Goal: Task Accomplishment & Management: Manage account settings

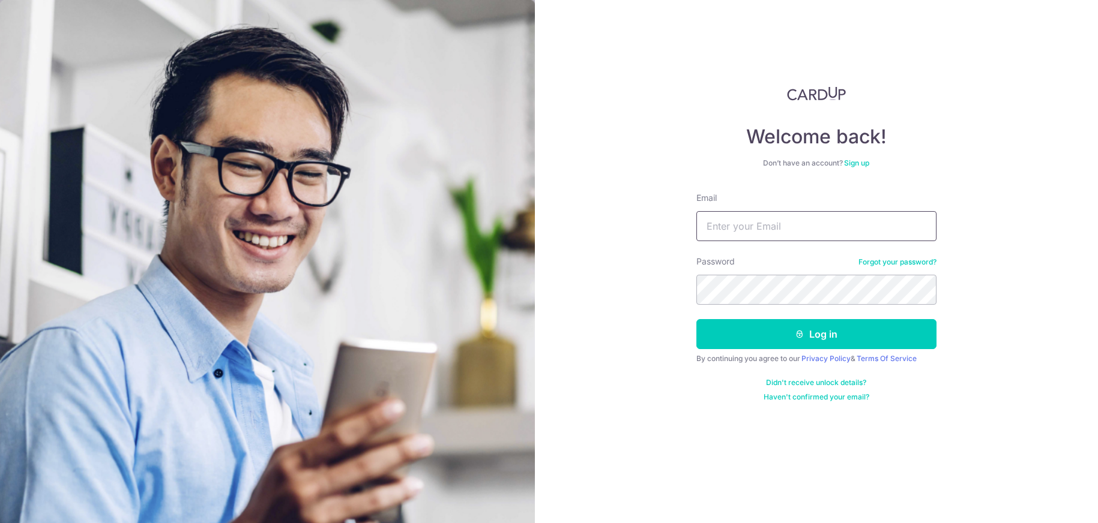
type input "[EMAIL_ADDRESS][DOMAIN_NAME]"
click at [816, 334] on button "Log in" at bounding box center [816, 334] width 240 height 30
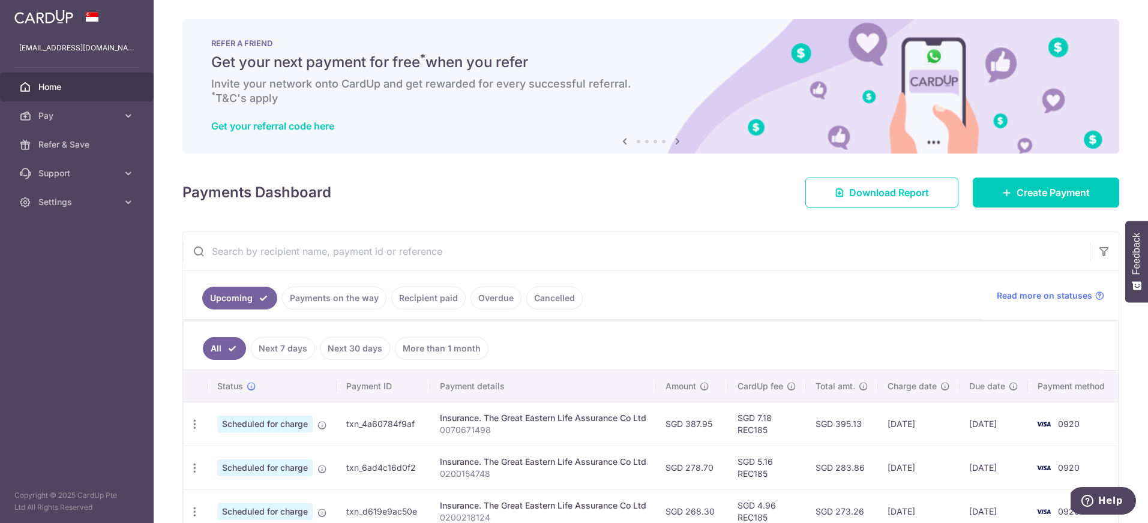
click at [58, 17] on img at bounding box center [43, 17] width 59 height 14
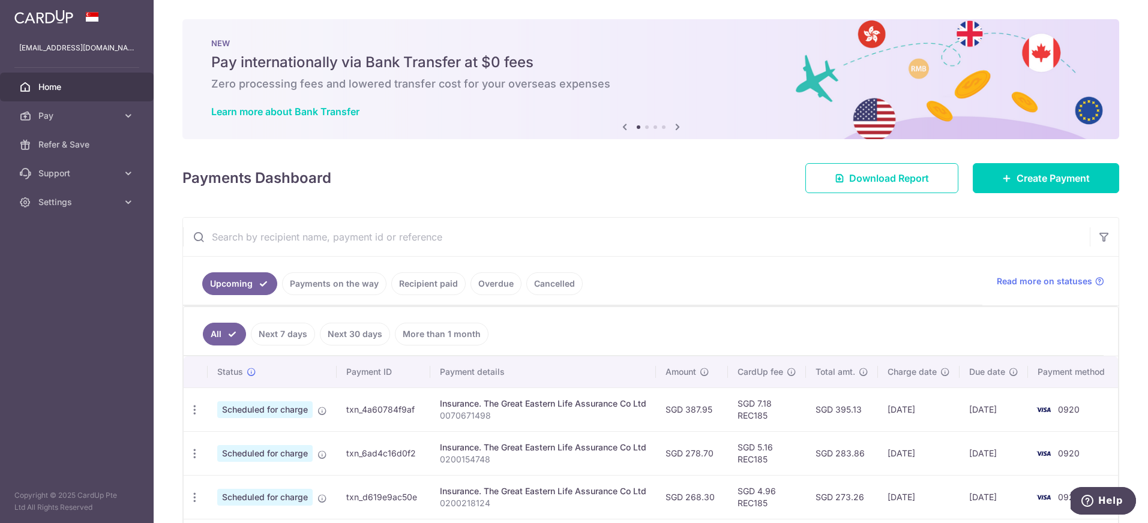
click at [662, 127] on li at bounding box center [664, 127] width 4 height 4
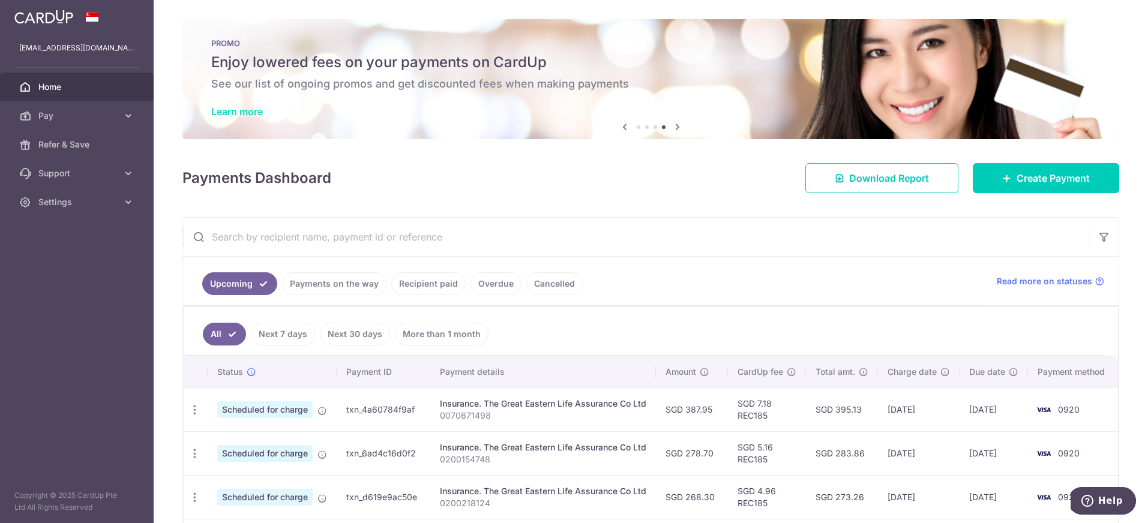
click at [245, 113] on link "Learn more" at bounding box center [237, 112] width 52 height 12
click at [1002, 178] on icon at bounding box center [1007, 178] width 10 height 10
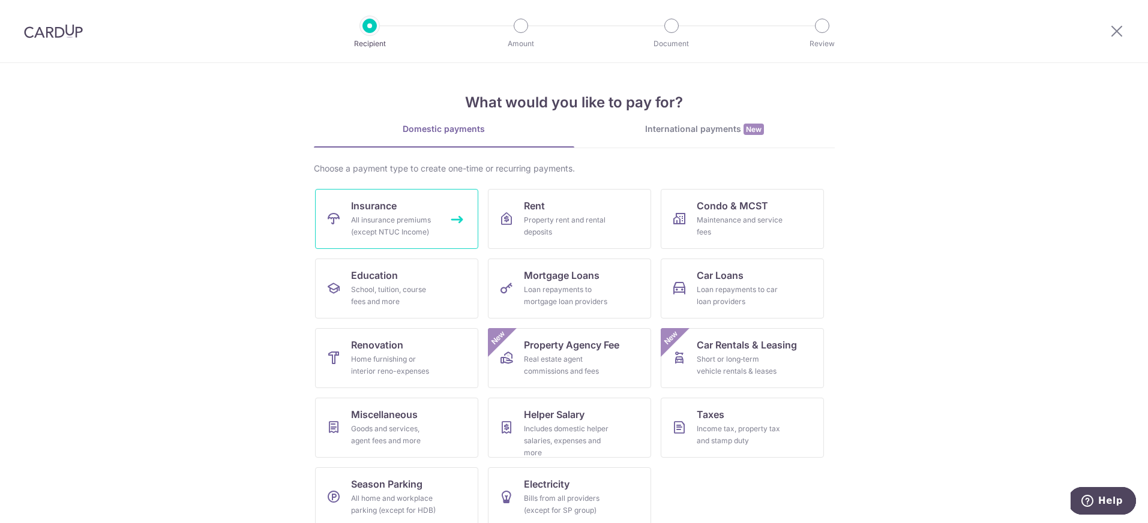
click at [367, 211] on span "Insurance" at bounding box center [374, 206] width 46 height 14
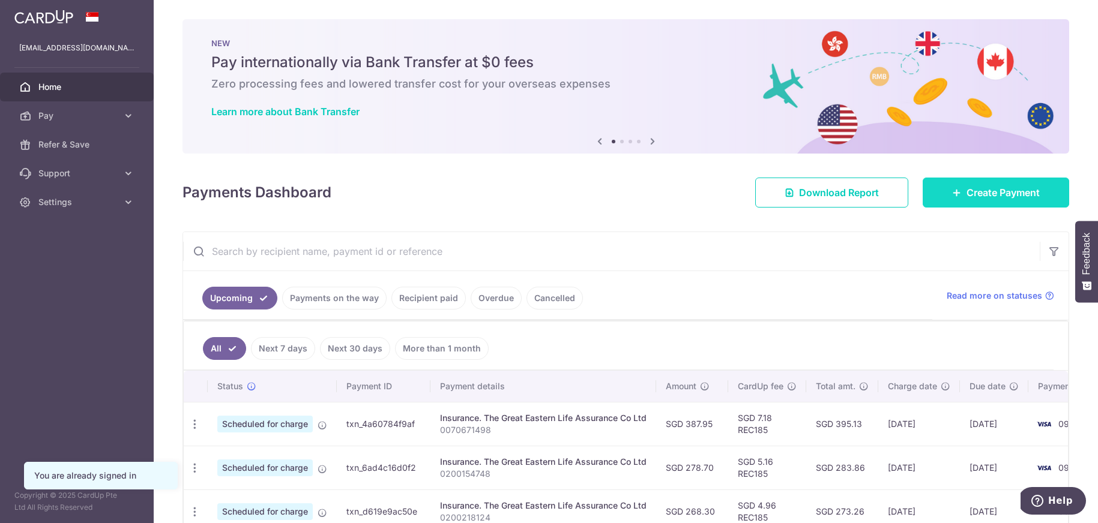
click at [968, 194] on span "Create Payment" at bounding box center [1002, 192] width 73 height 14
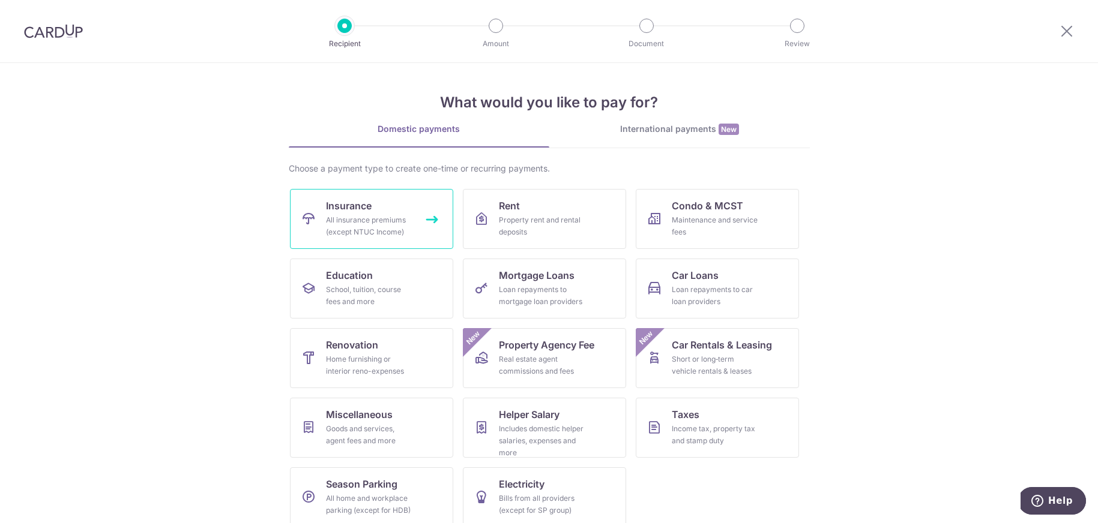
click at [356, 208] on span "Insurance" at bounding box center [349, 206] width 46 height 14
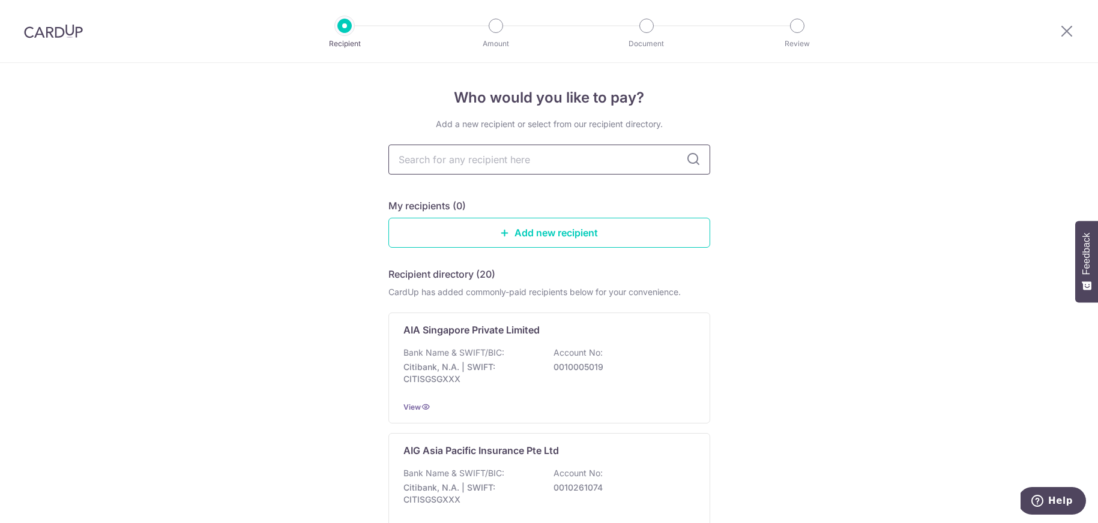
click at [428, 160] on input "text" at bounding box center [549, 160] width 322 height 30
type input "great"
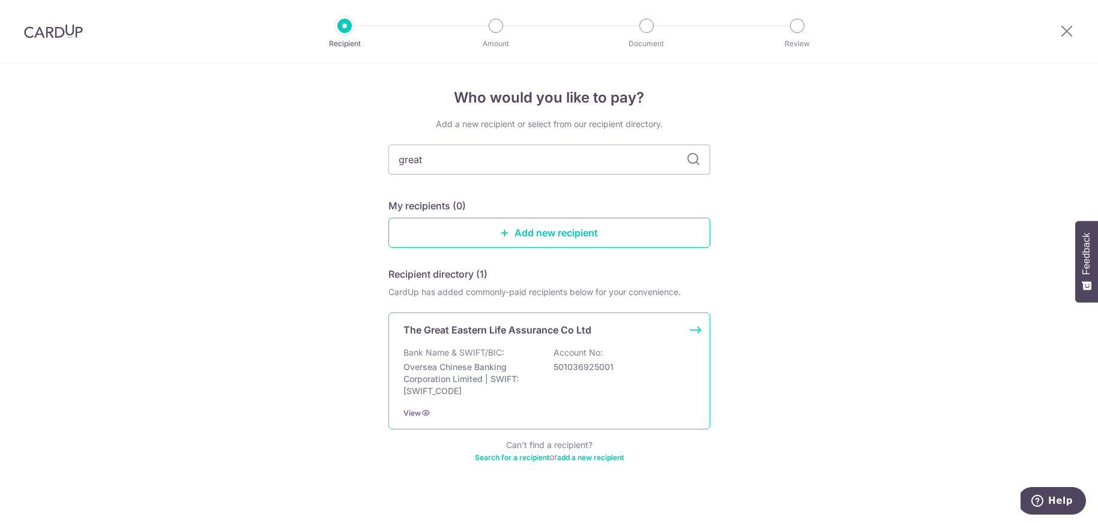
click at [487, 331] on p "The Great Eastern Life Assurance Co Ltd" at bounding box center [497, 330] width 188 height 14
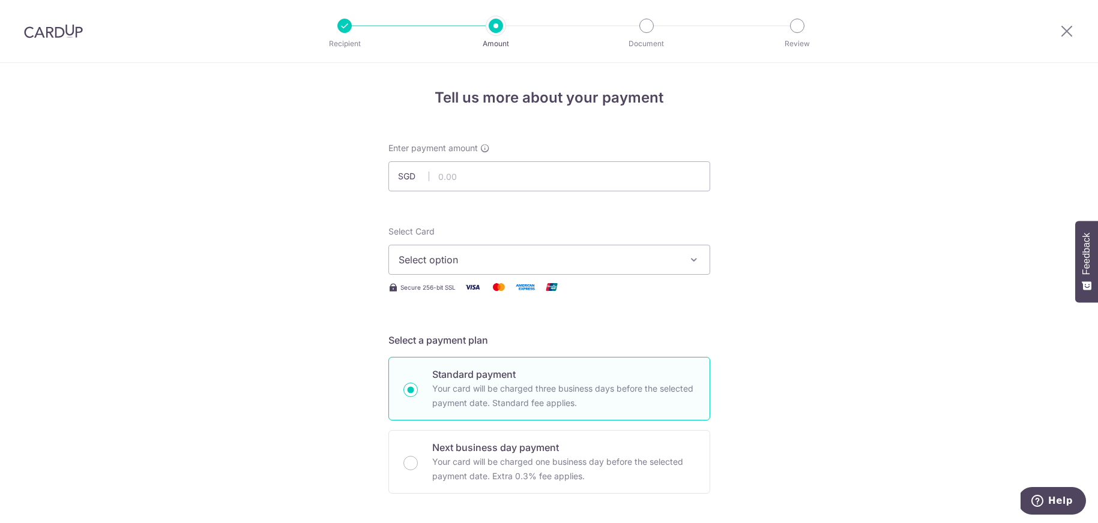
click at [688, 255] on icon "button" at bounding box center [694, 260] width 12 height 12
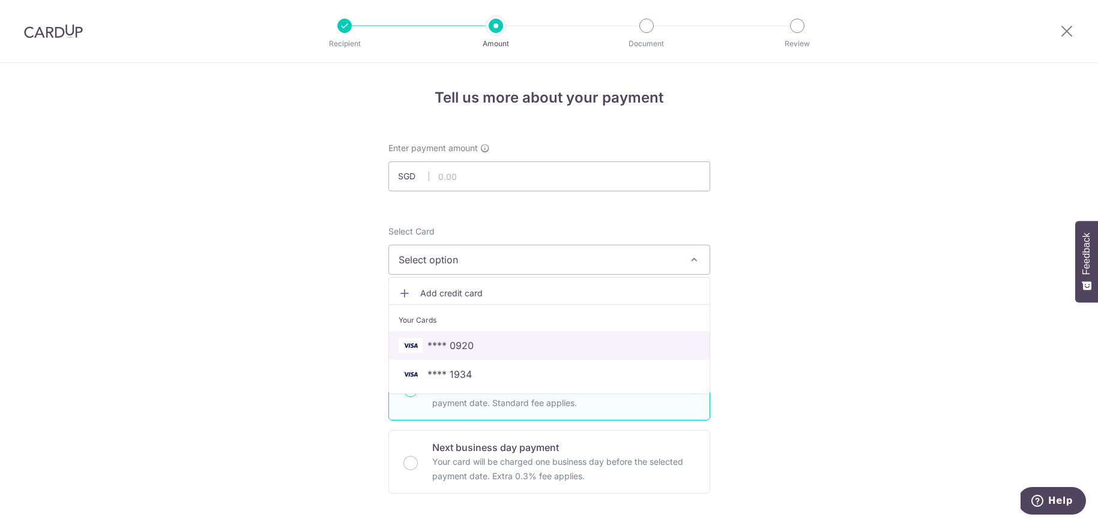
click at [471, 347] on span "**** 0920" at bounding box center [549, 346] width 301 height 14
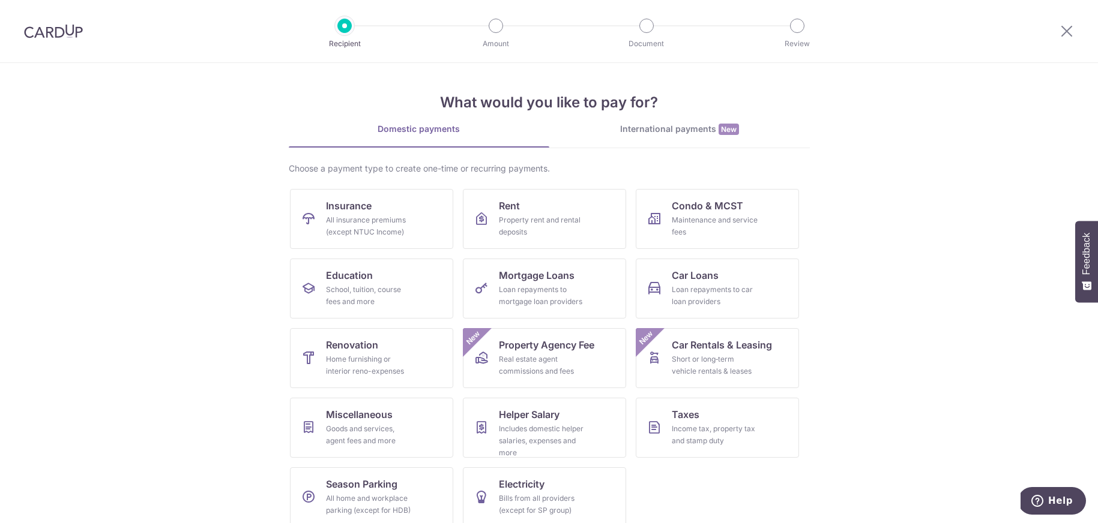
click at [61, 29] on img at bounding box center [53, 31] width 59 height 14
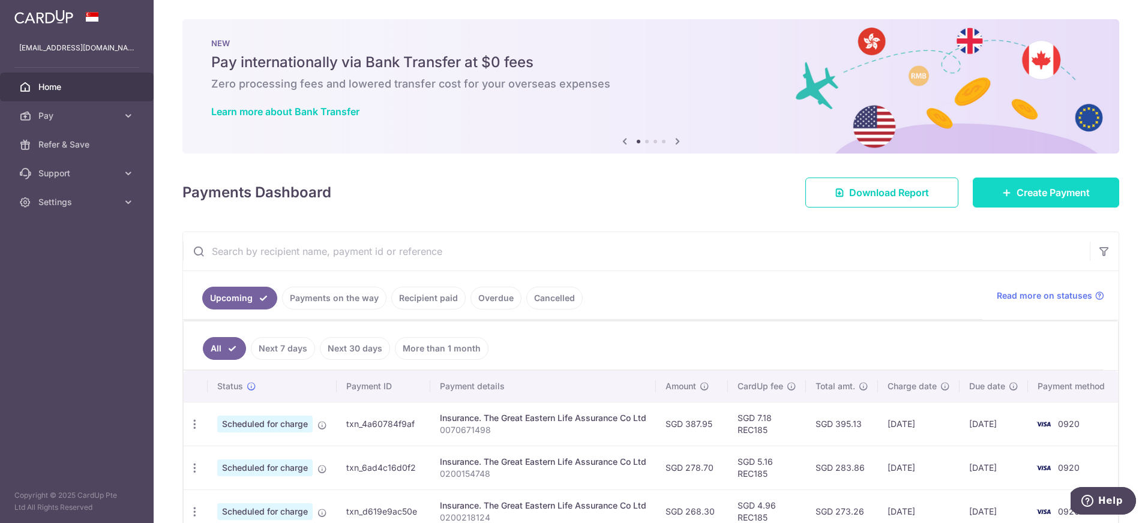
click at [1064, 193] on span "Create Payment" at bounding box center [1053, 192] width 73 height 14
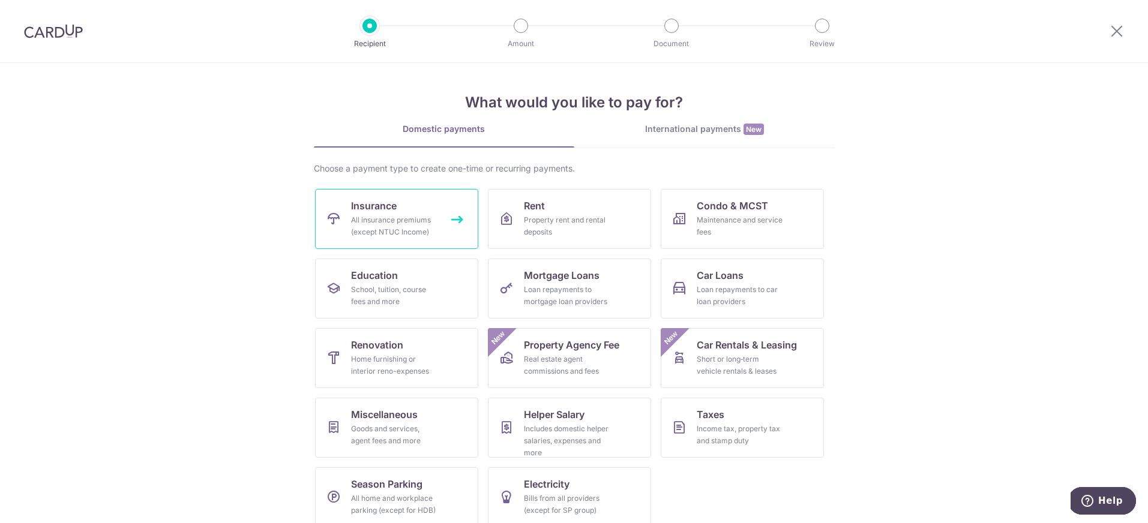
click at [390, 214] on div "All insurance premiums (except NTUC Income)" at bounding box center [394, 226] width 86 height 24
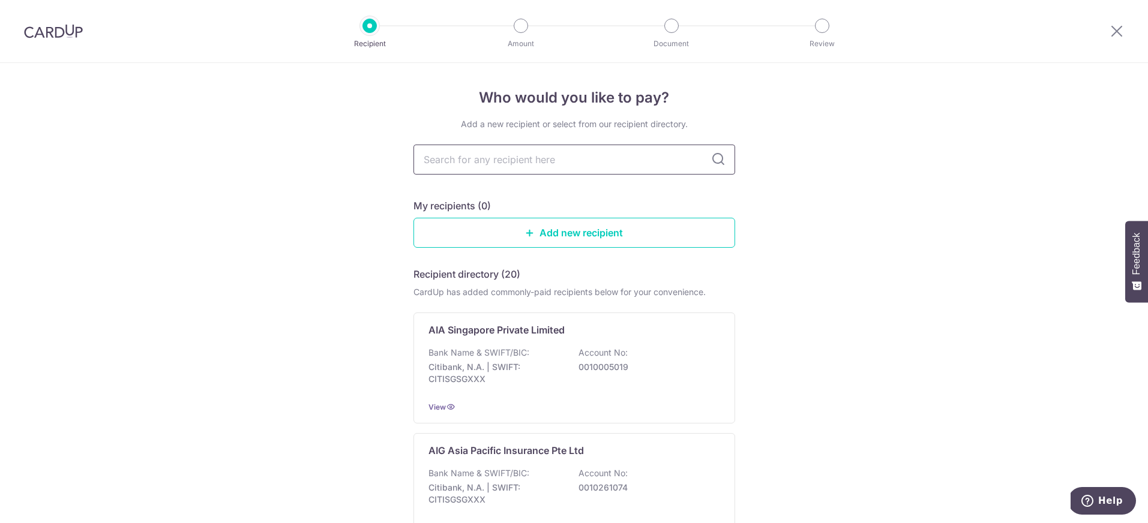
click at [465, 155] on input "text" at bounding box center [575, 160] width 322 height 30
type input "great"
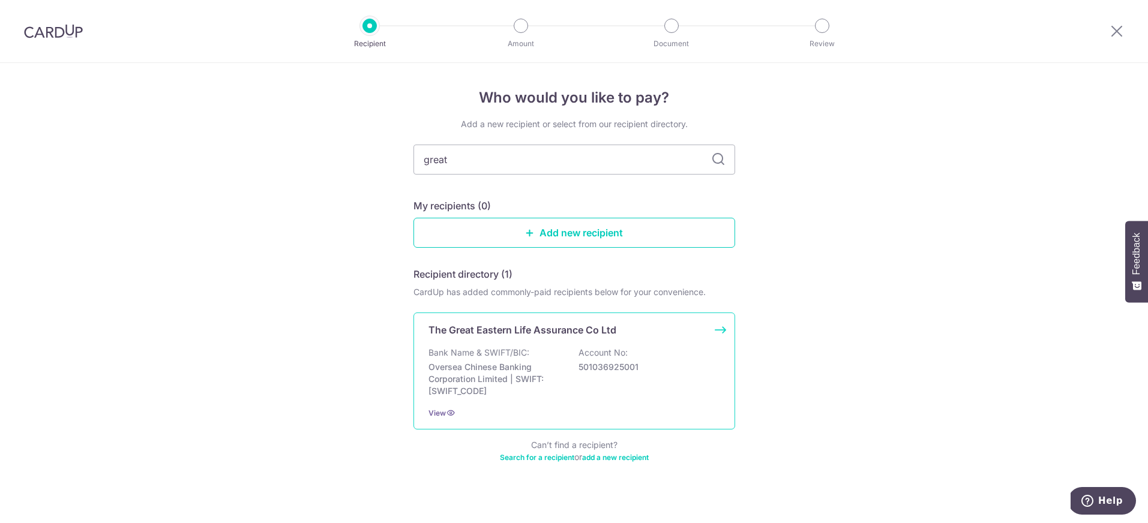
click at [552, 328] on p "The Great Eastern Life Assurance Co Ltd" at bounding box center [523, 330] width 188 height 14
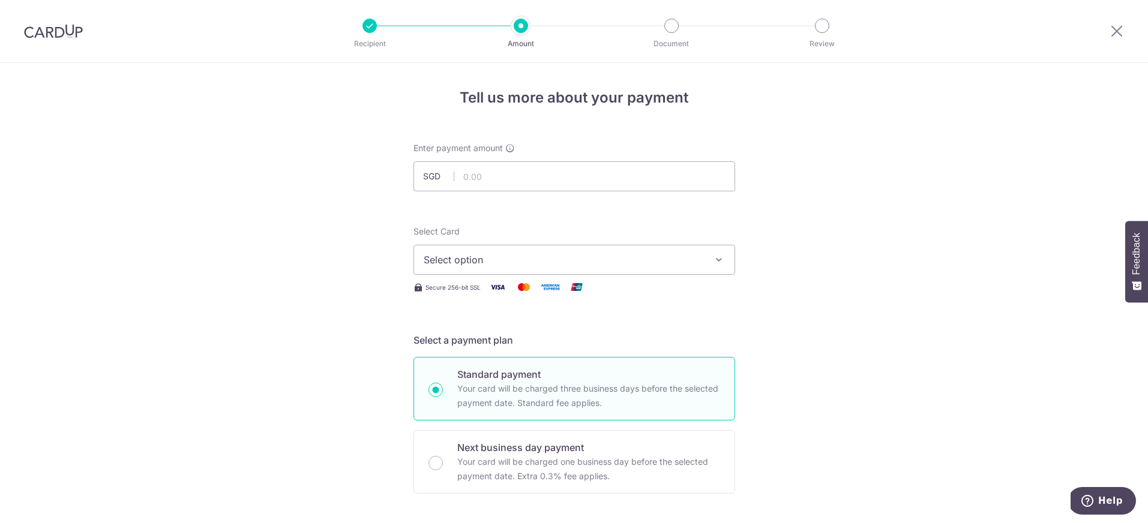
click at [565, 258] on span "Select option" at bounding box center [564, 260] width 280 height 14
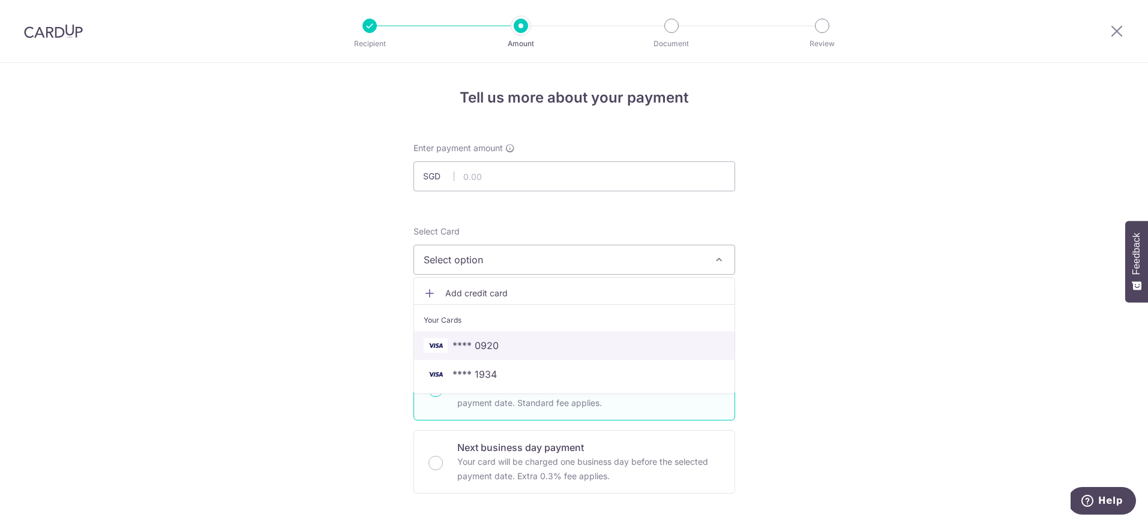
click at [489, 342] on span "**** 0920" at bounding box center [476, 346] width 46 height 14
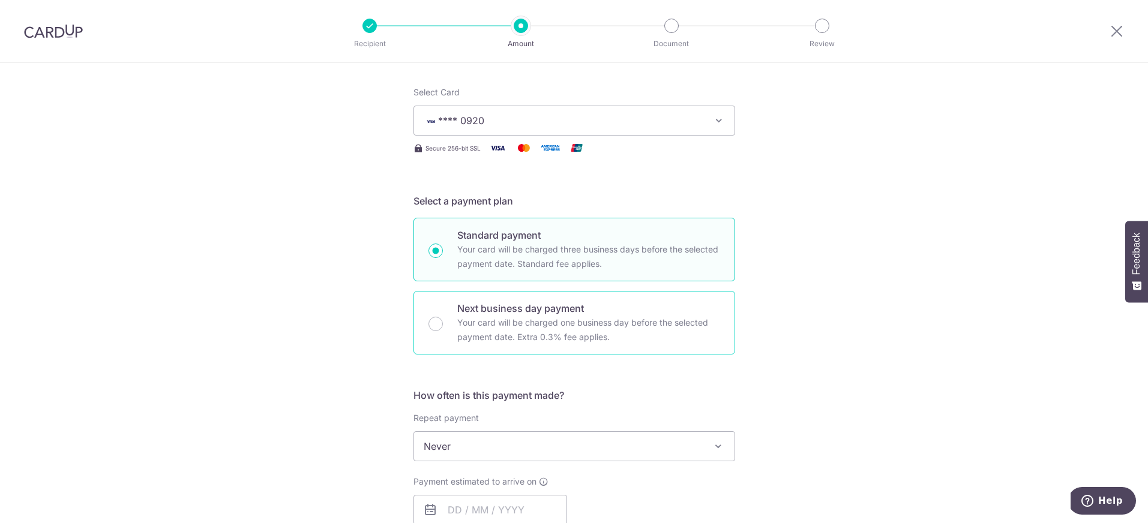
scroll to position [294, 0]
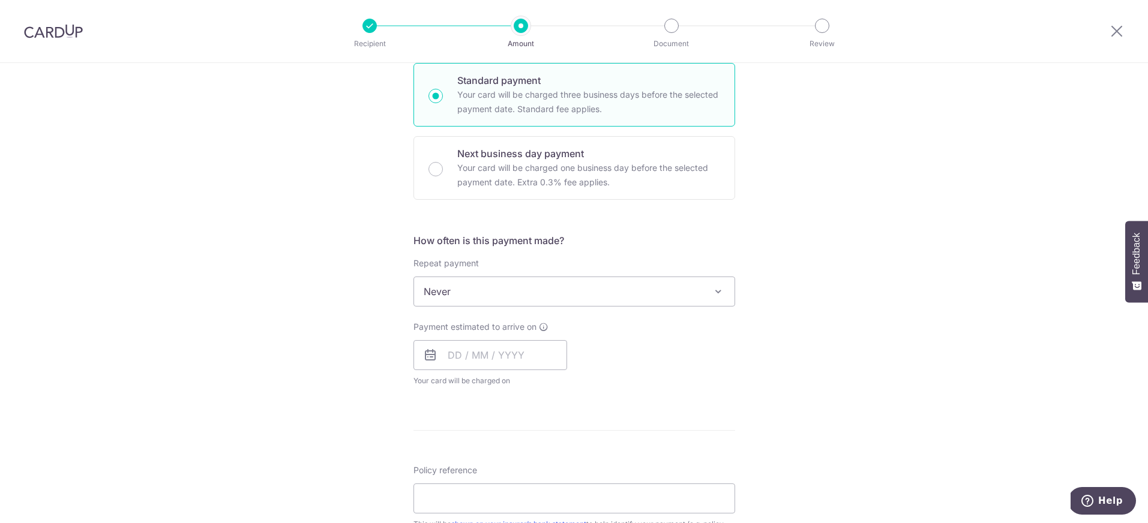
click at [580, 290] on span "Never" at bounding box center [574, 291] width 321 height 29
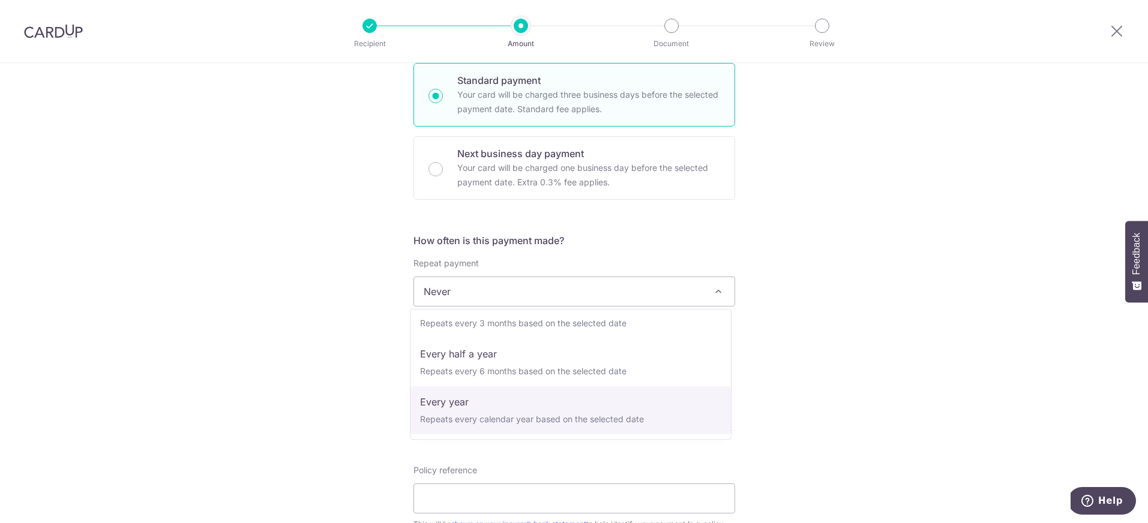
select select "6"
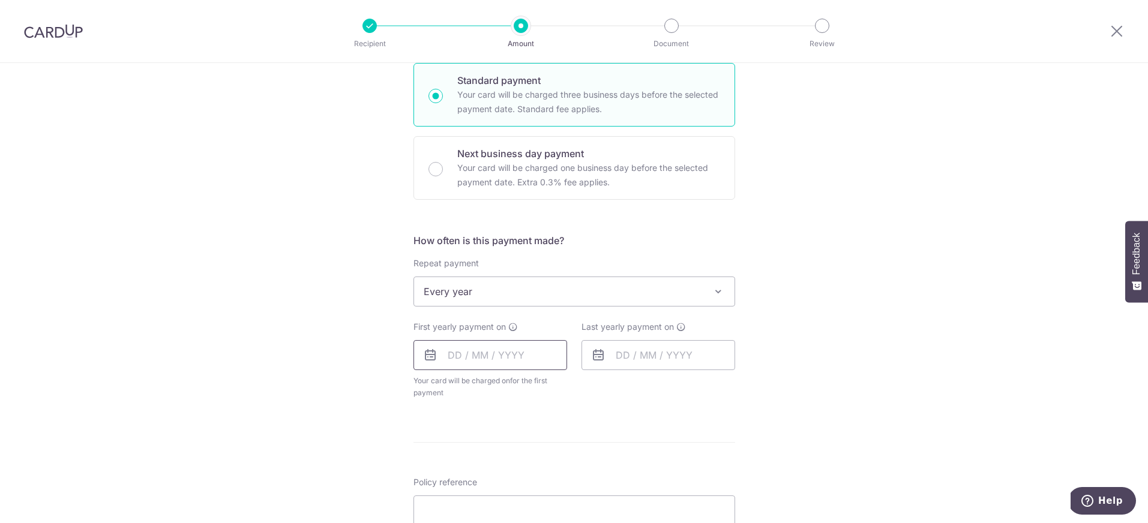
click at [457, 356] on input "text" at bounding box center [491, 355] width 154 height 30
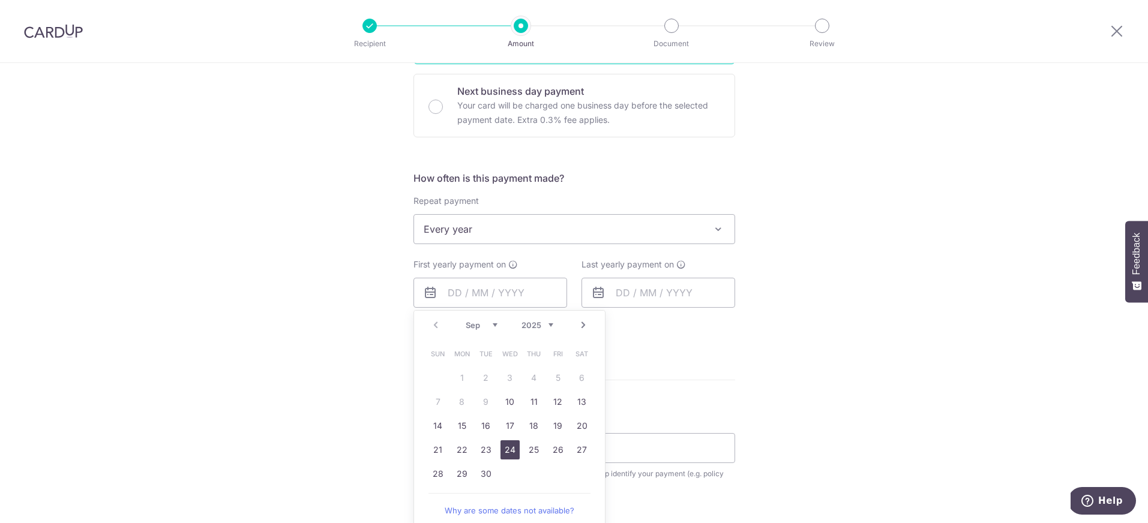
click at [510, 449] on link "24" at bounding box center [510, 450] width 19 height 19
type input "24/09/2025"
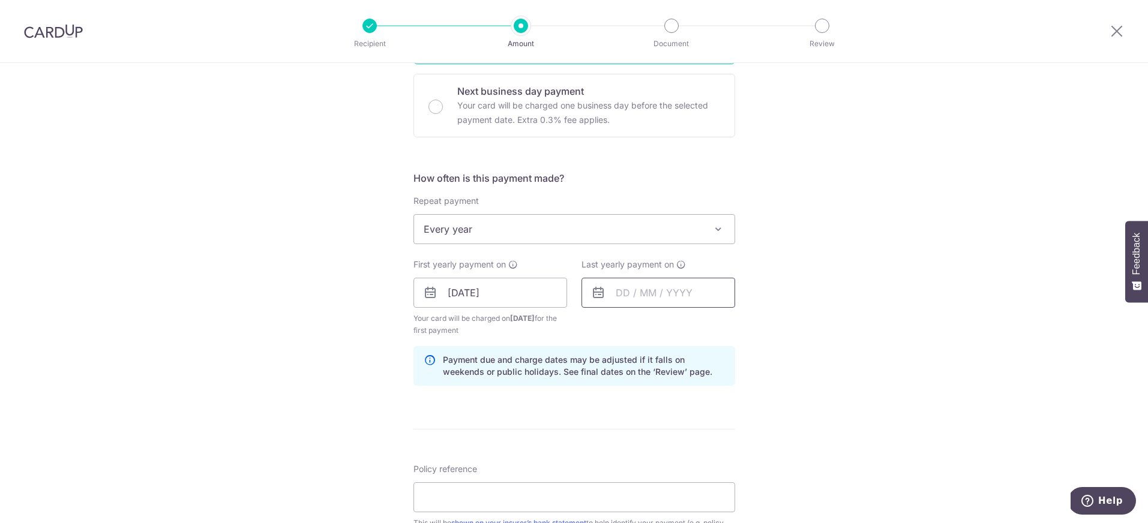
click at [640, 294] on input "text" at bounding box center [659, 293] width 154 height 30
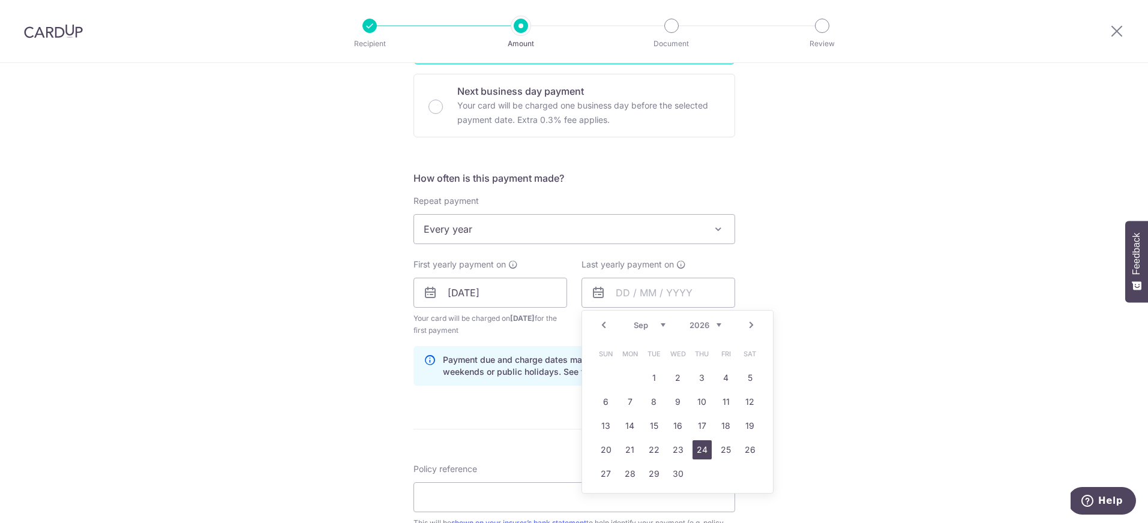
click at [704, 452] on link "24" at bounding box center [702, 450] width 19 height 19
type input "24/09/2026"
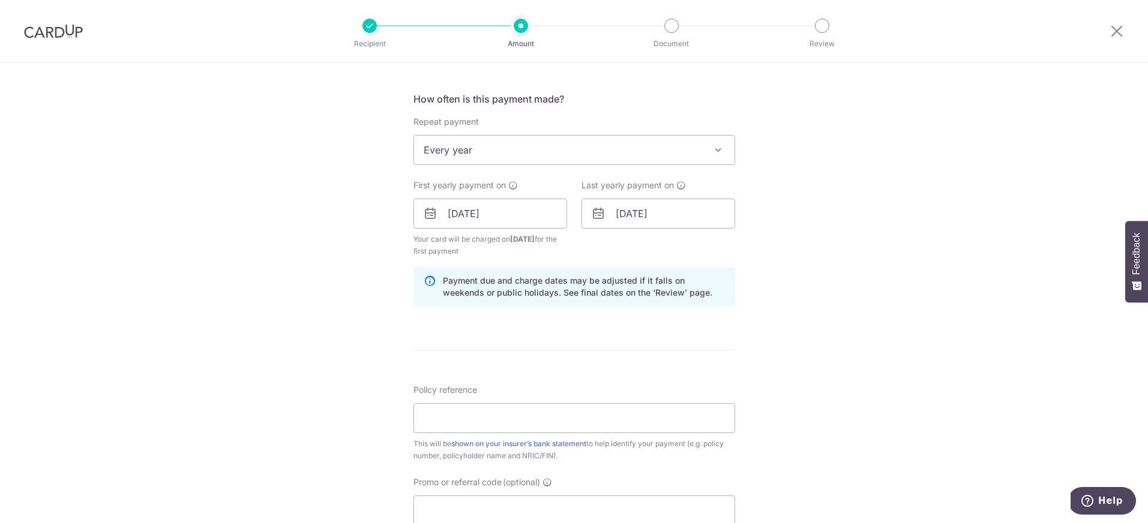
scroll to position [579, 0]
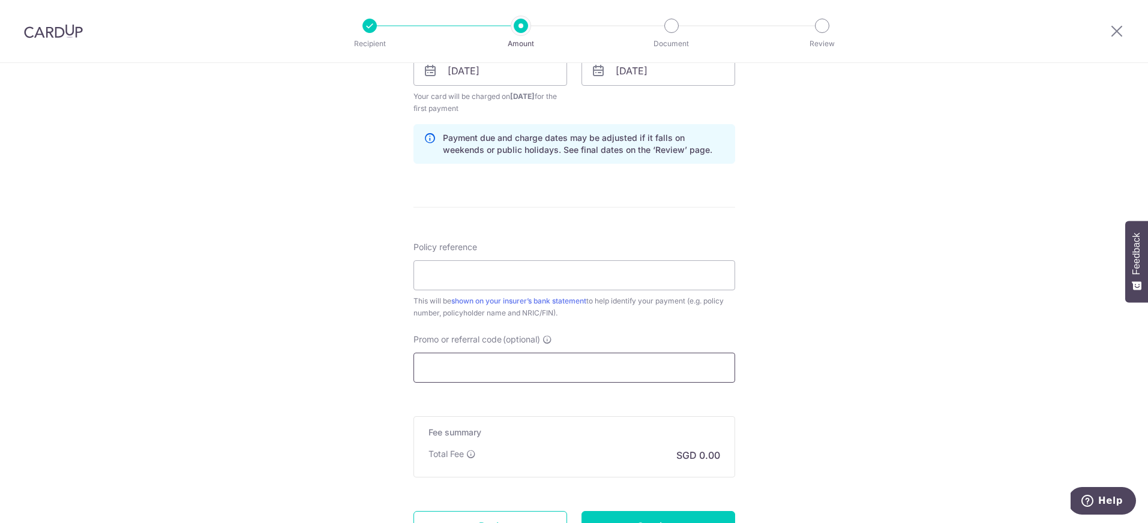
click at [445, 366] on input "Promo or referral code (optional)" at bounding box center [575, 368] width 322 height 30
paste input "REC185"
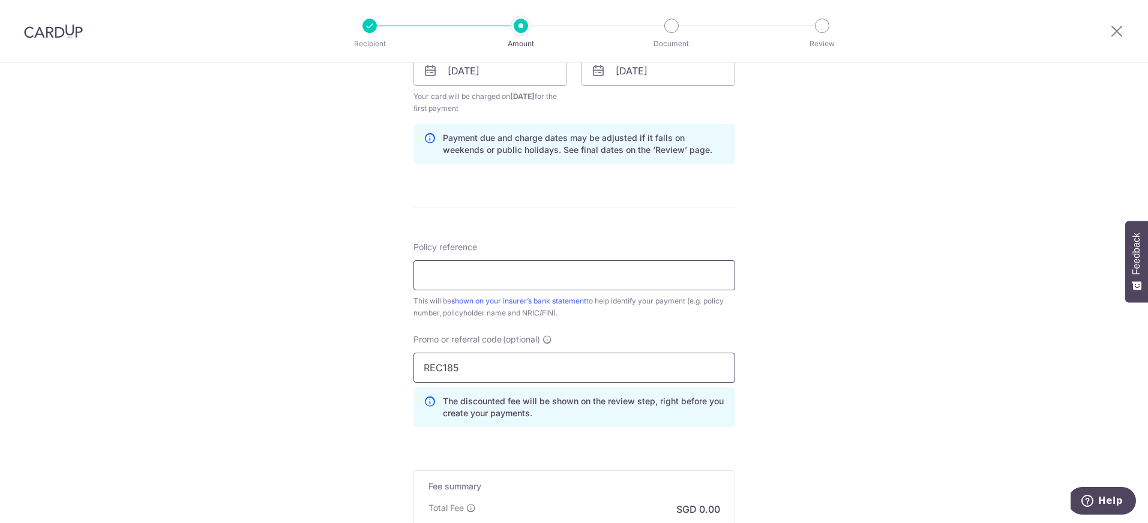
type input "REC185"
click at [451, 275] on input "Policy reference" at bounding box center [575, 276] width 322 height 30
paste input "0085476954"
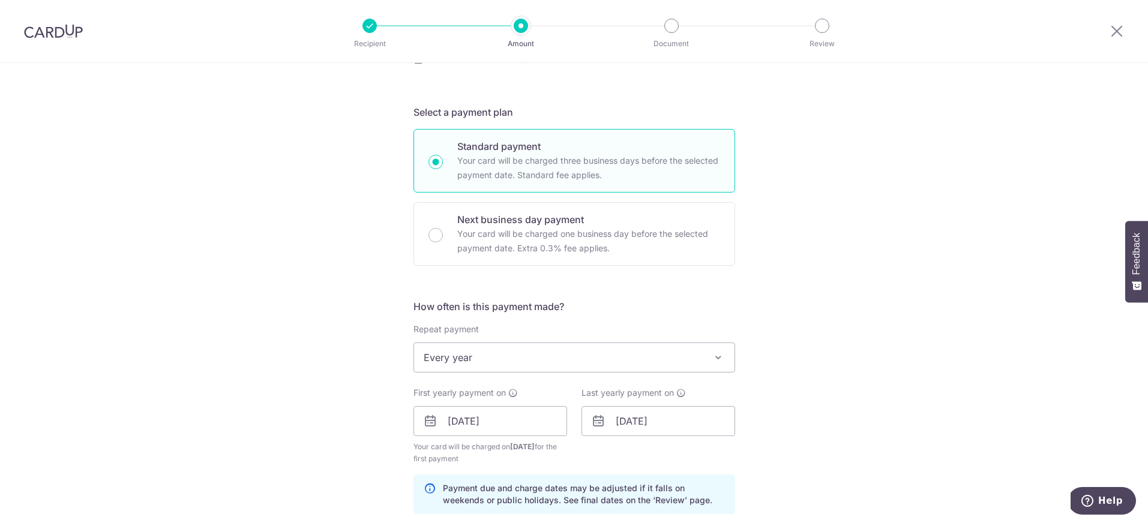
scroll to position [80, 0]
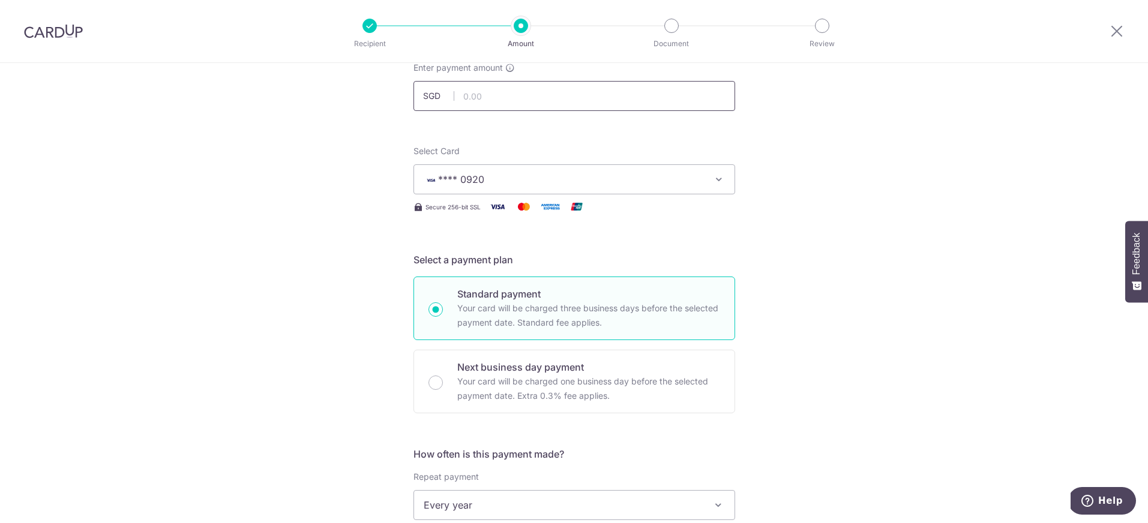
type input "0085476954"
click at [482, 96] on input "text" at bounding box center [575, 96] width 322 height 30
type input "819.91"
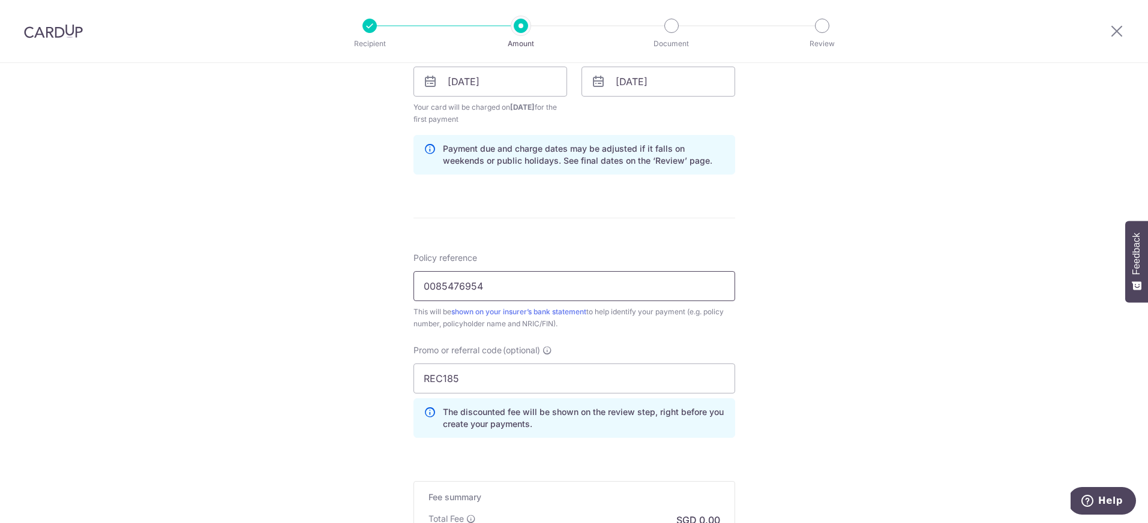
scroll to position [720, 0]
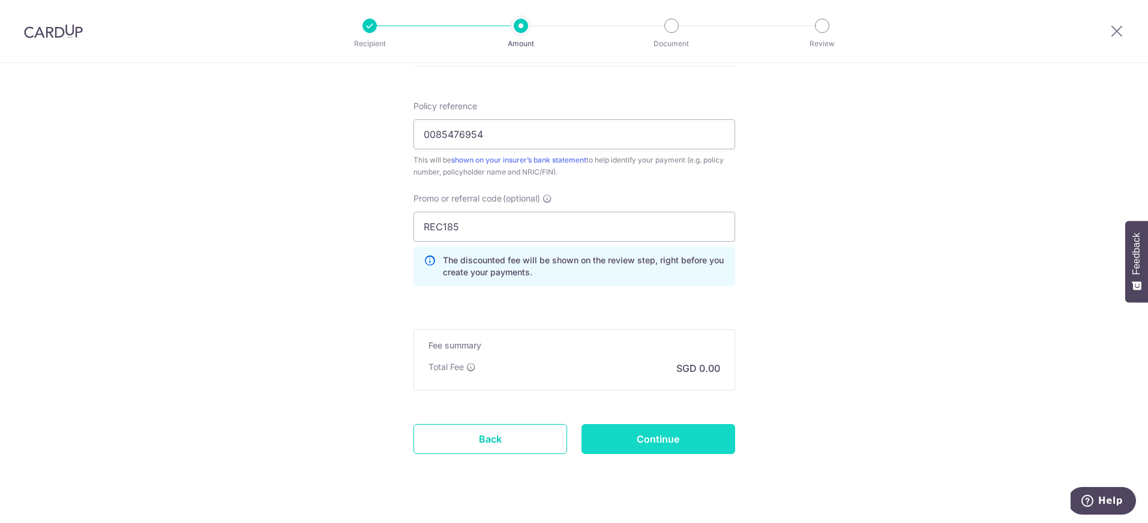
click at [656, 435] on input "Continue" at bounding box center [659, 439] width 154 height 30
type input "Create Schedule"
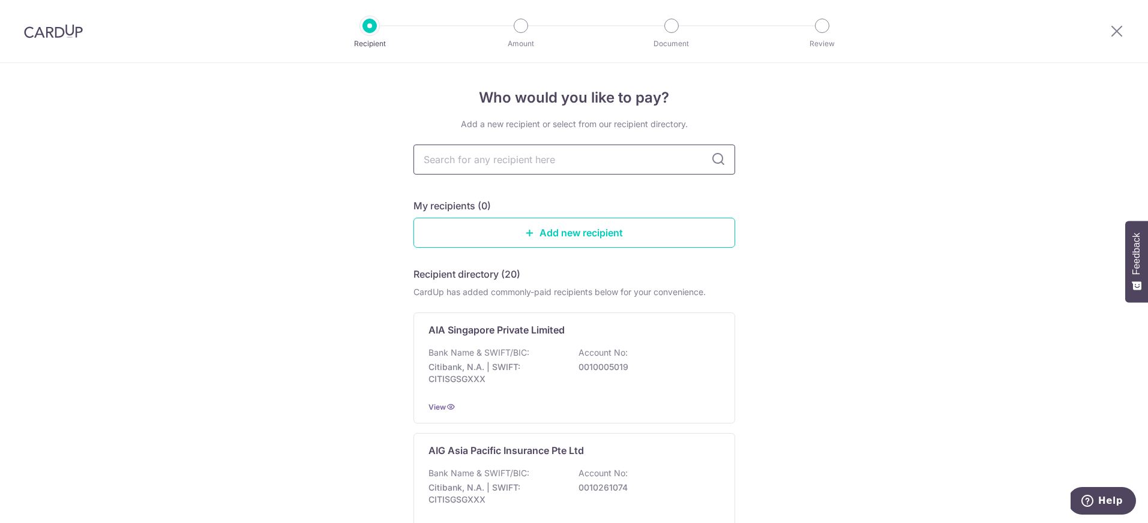
click at [495, 162] on input "text" at bounding box center [575, 160] width 322 height 30
type input "great"
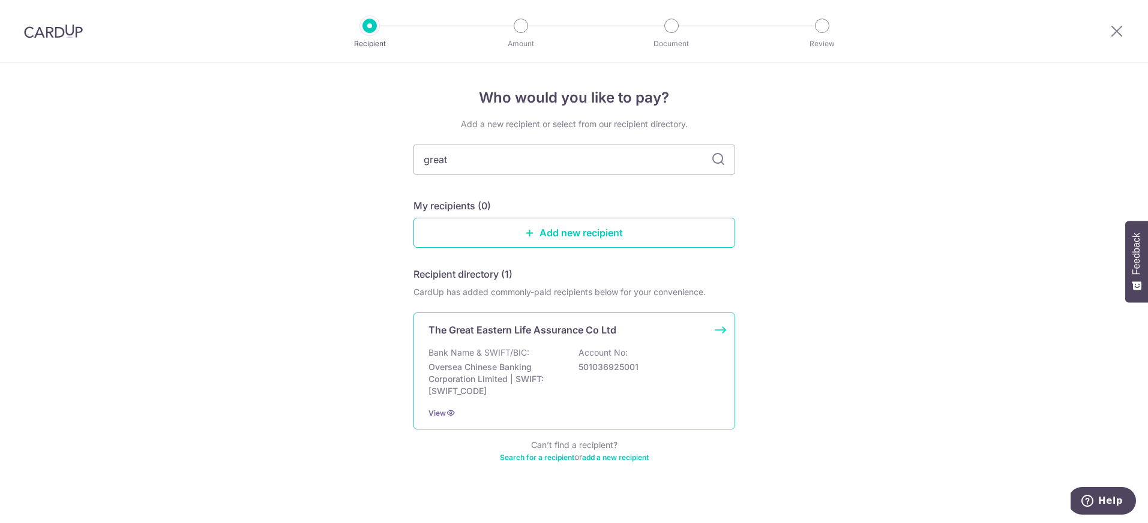
click at [525, 327] on p "The Great Eastern Life Assurance Co Ltd" at bounding box center [523, 330] width 188 height 14
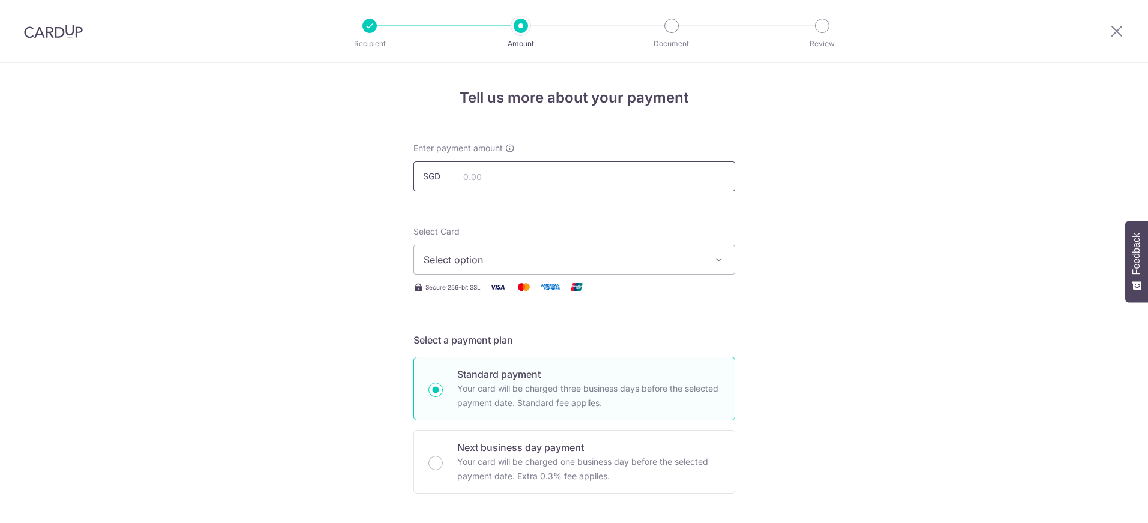
click at [481, 173] on input "text" at bounding box center [575, 176] width 322 height 30
type input "819.91"
click at [480, 258] on span "Select option" at bounding box center [564, 260] width 280 height 14
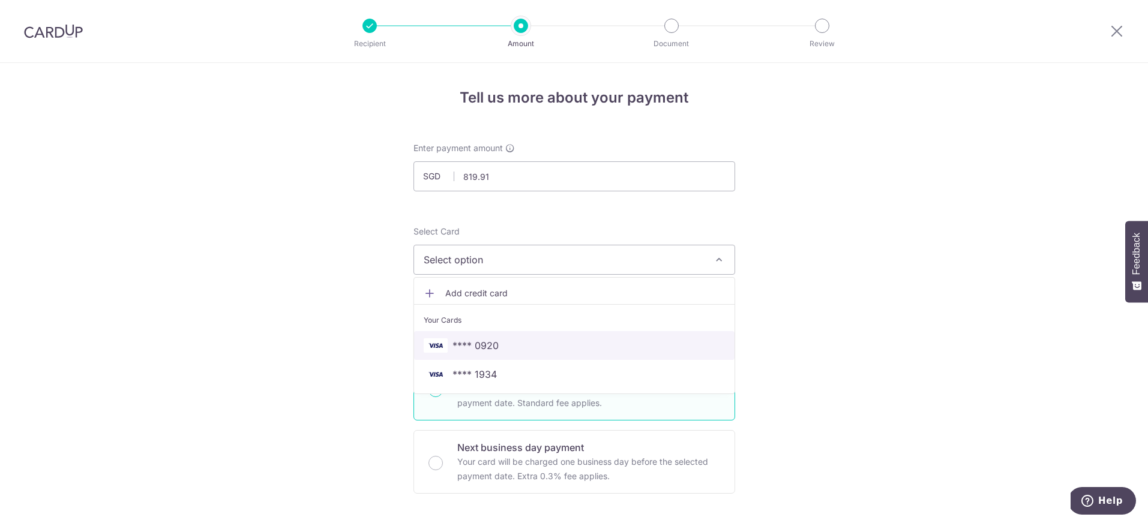
click at [487, 345] on span "**** 0920" at bounding box center [476, 346] width 46 height 14
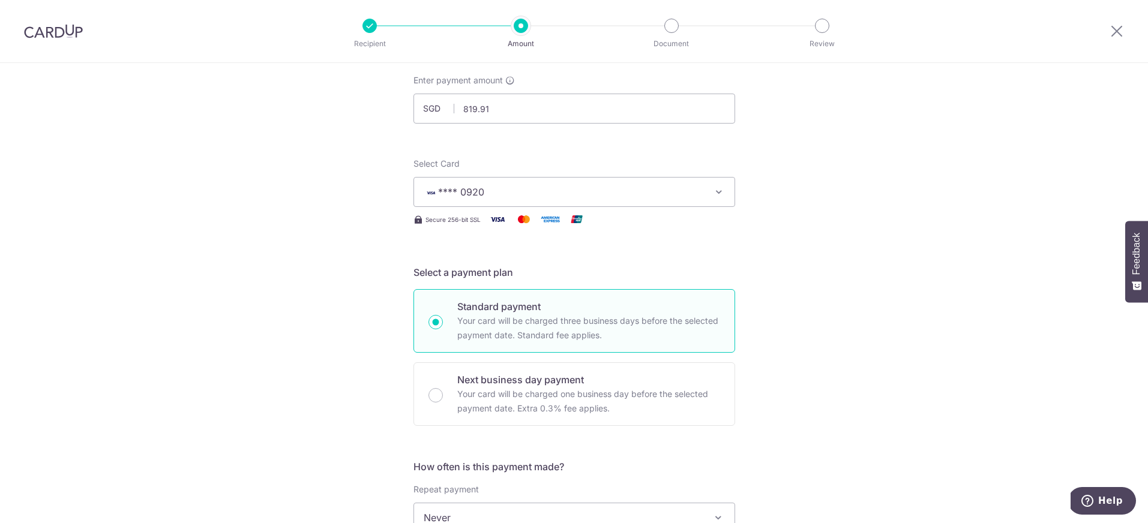
scroll to position [223, 0]
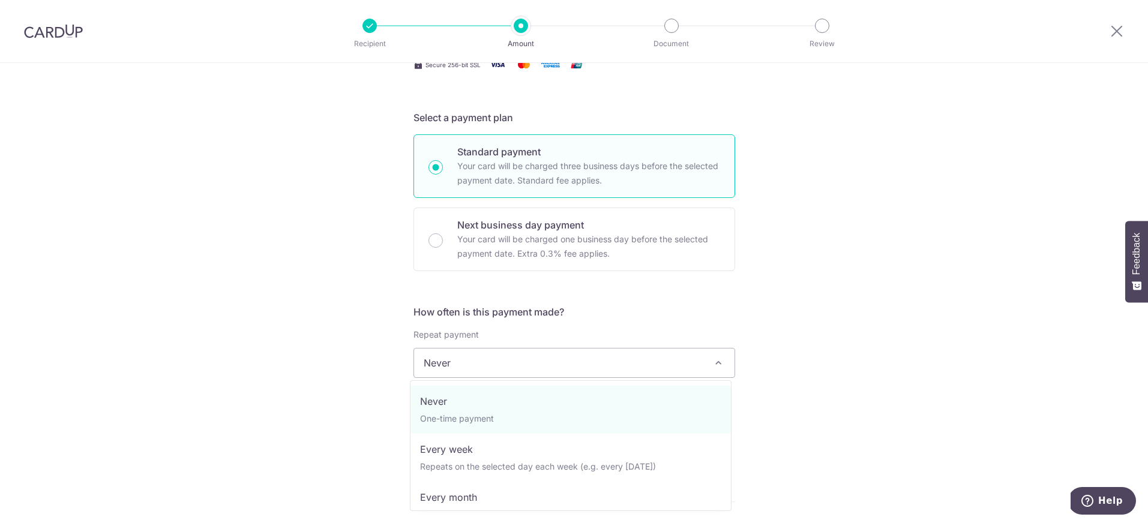
click at [478, 364] on span "Never" at bounding box center [574, 363] width 321 height 29
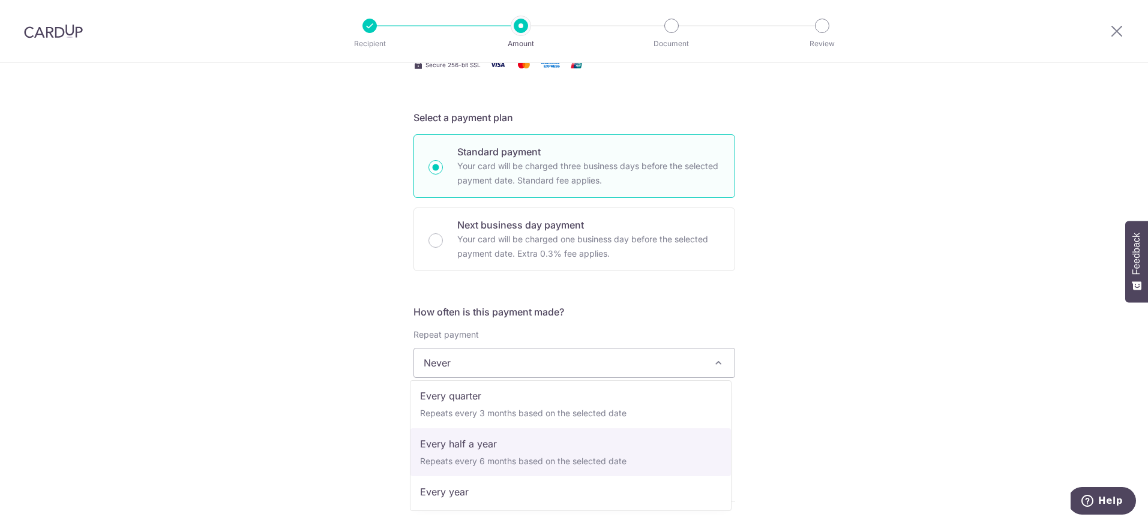
scroll to position [168, 0]
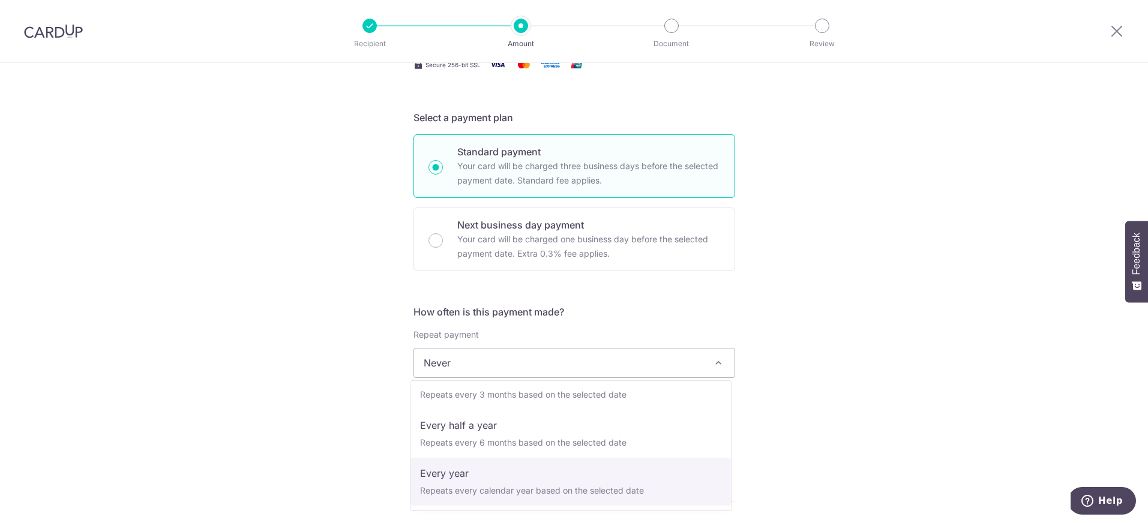
select select "6"
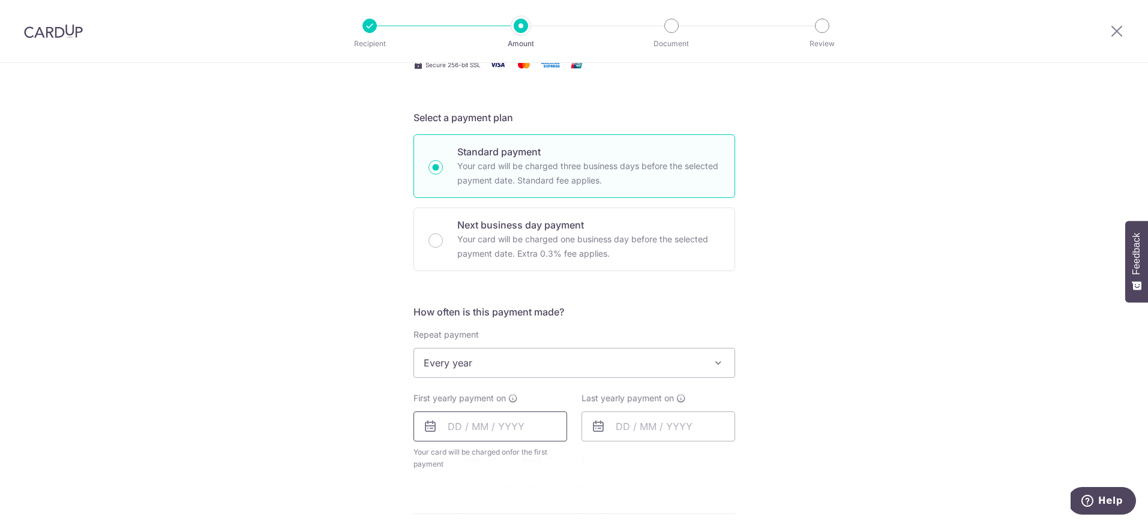
click at [462, 429] on input "text" at bounding box center [491, 427] width 154 height 30
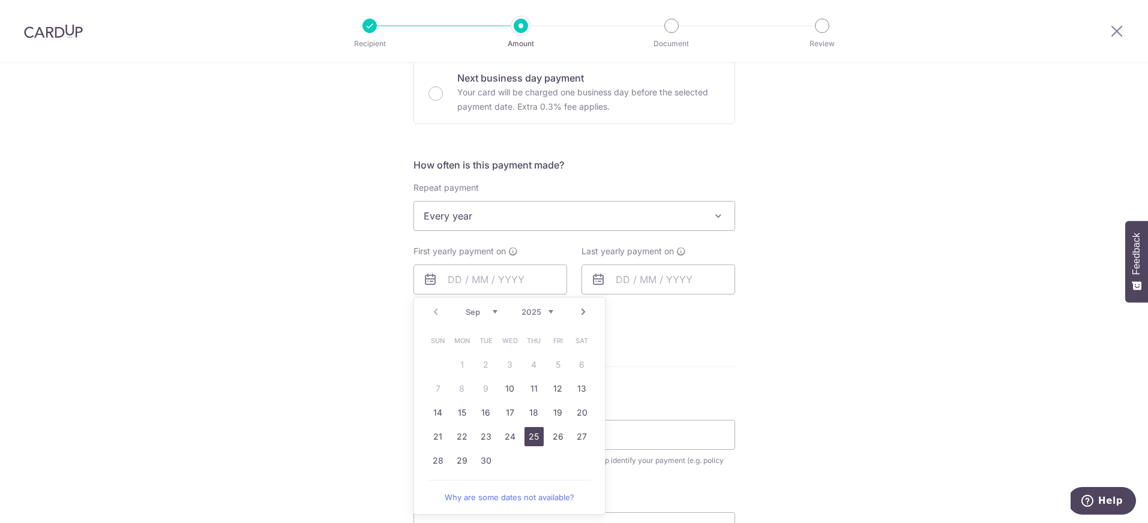
click at [532, 436] on link "25" at bounding box center [534, 436] width 19 height 19
type input "[DATE]"
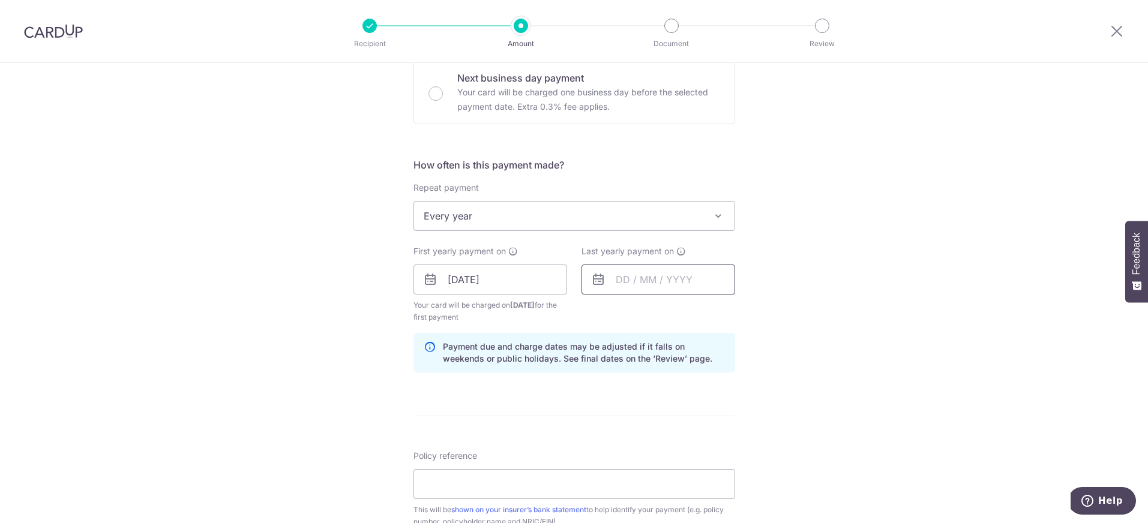
click at [631, 287] on input "text" at bounding box center [659, 280] width 154 height 30
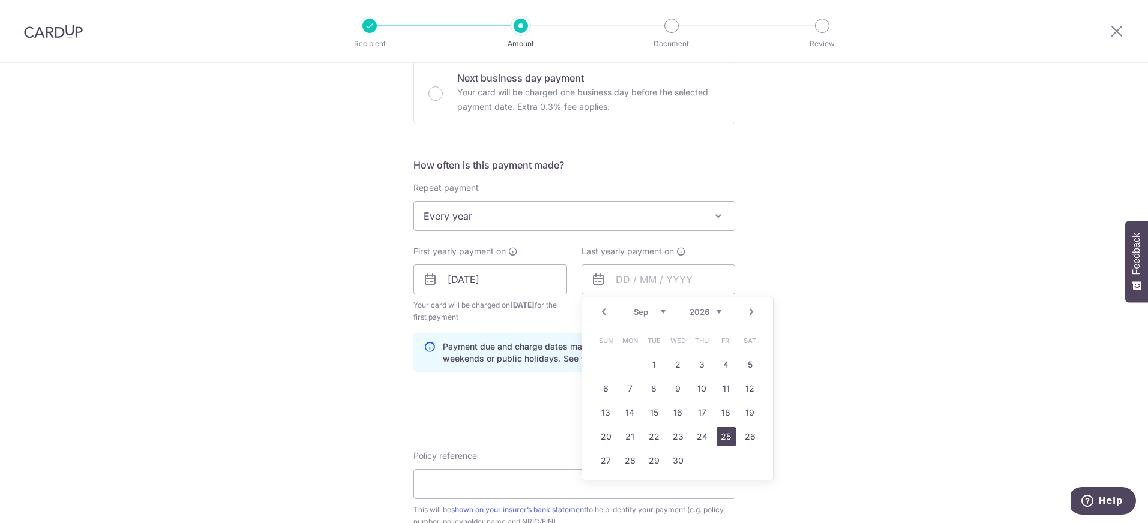
click at [728, 434] on link "25" at bounding box center [726, 436] width 19 height 19
type input "25/09/2026"
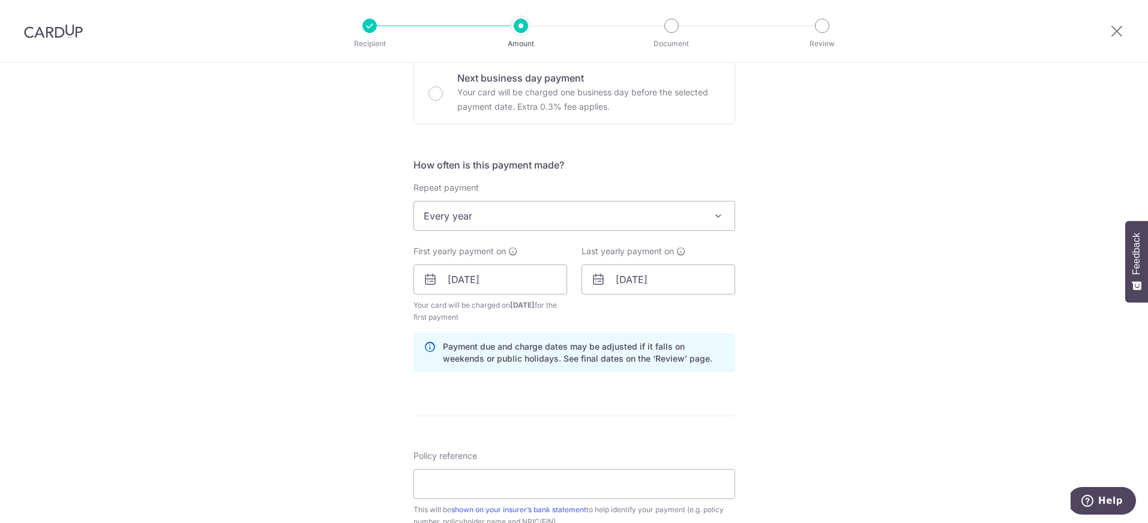
click at [246, 235] on div "Tell us more about your payment Enter payment amount SGD 819.91 819.91 Select C…" at bounding box center [574, 266] width 1148 height 1147
click at [442, 483] on input "Policy reference" at bounding box center [575, 484] width 322 height 30
paste input "0085476954"
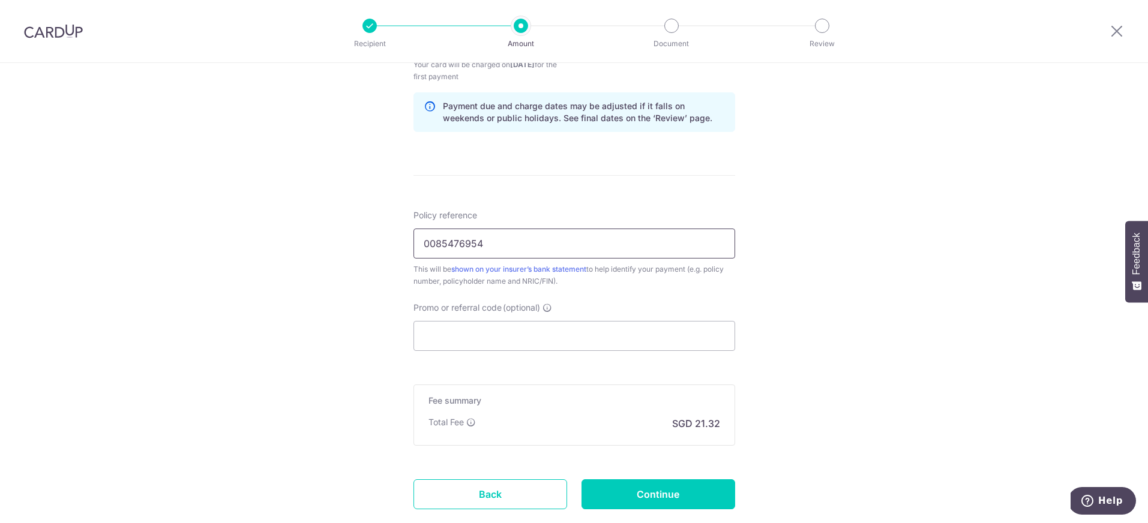
scroll to position [687, 0]
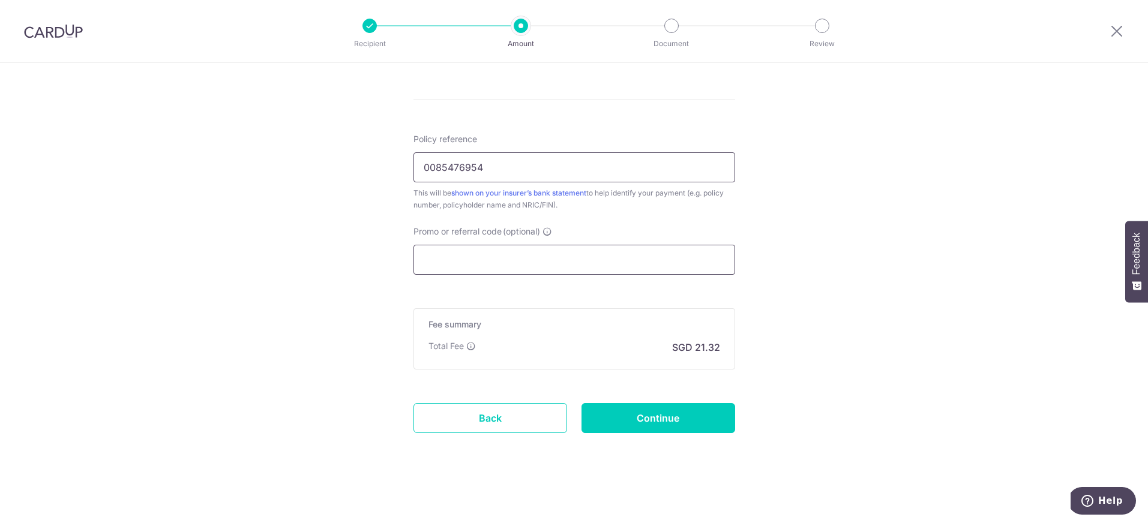
type input "0085476954"
click at [441, 261] on input "Promo or referral code (optional)" at bounding box center [575, 260] width 322 height 30
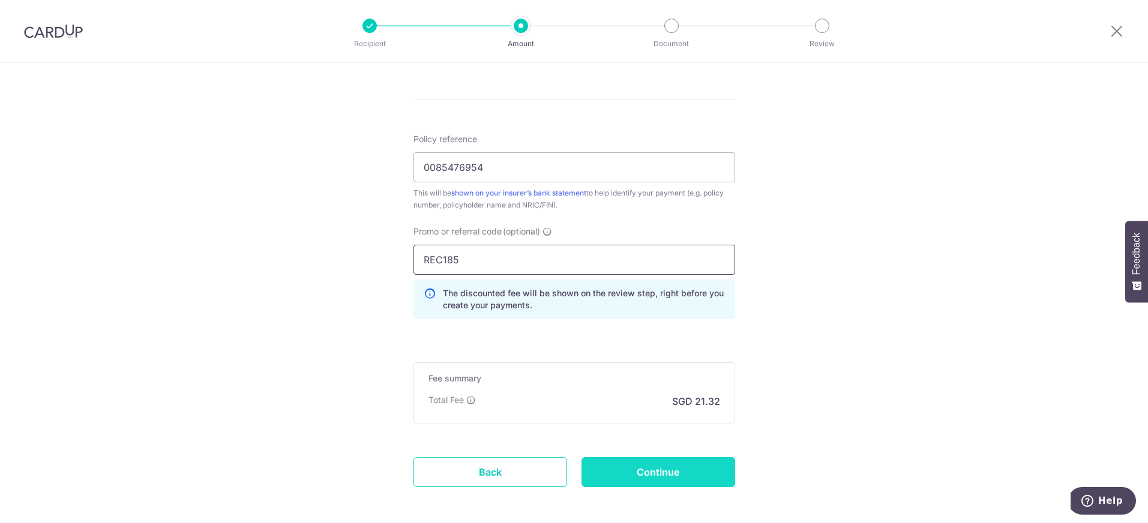
type input "REC185"
click at [655, 477] on input "Continue" at bounding box center [659, 472] width 154 height 30
type input "Create Schedule"
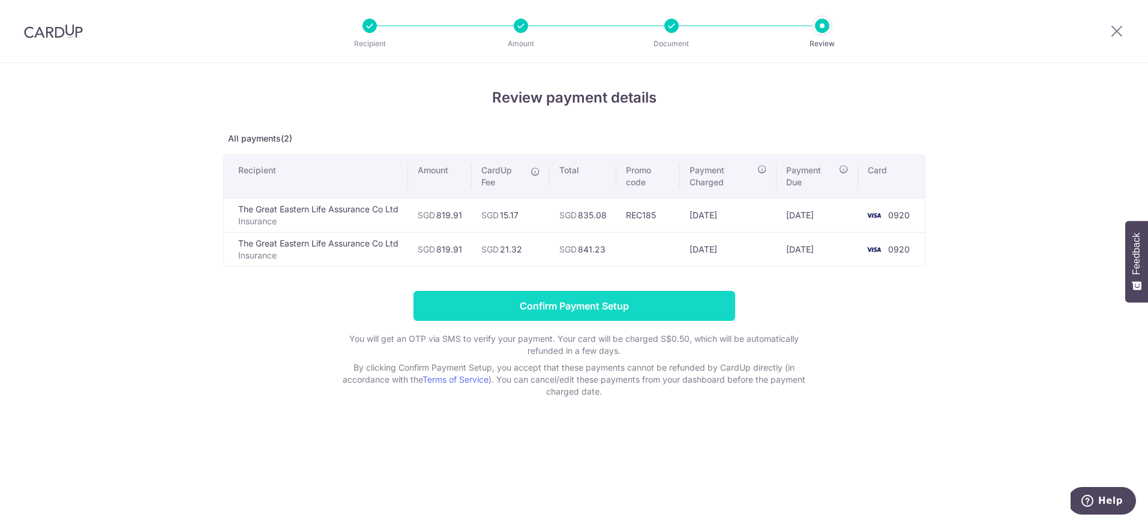
click at [598, 306] on input "Confirm Payment Setup" at bounding box center [575, 306] width 322 height 30
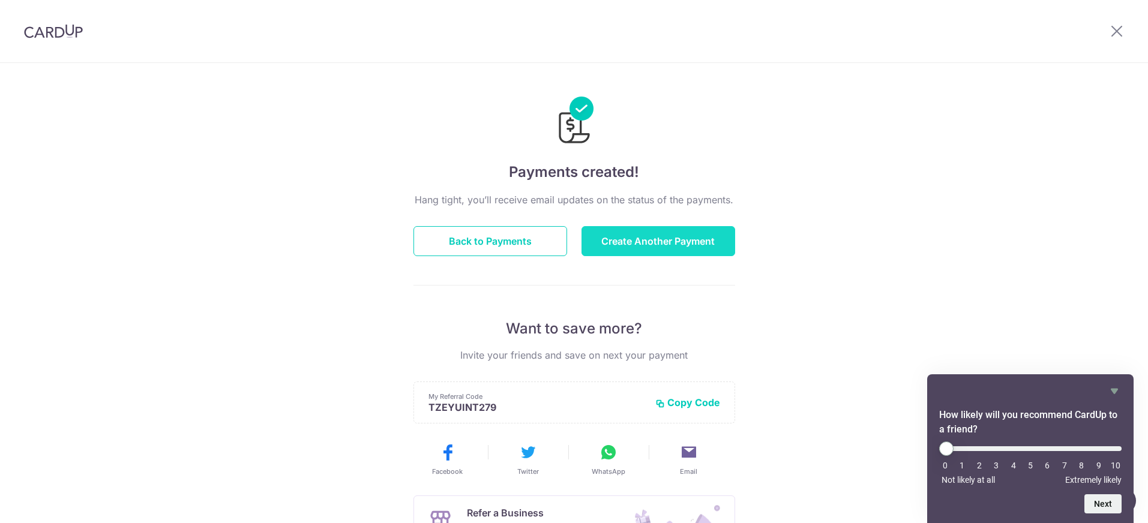
click at [659, 241] on button "Create Another Payment" at bounding box center [659, 241] width 154 height 30
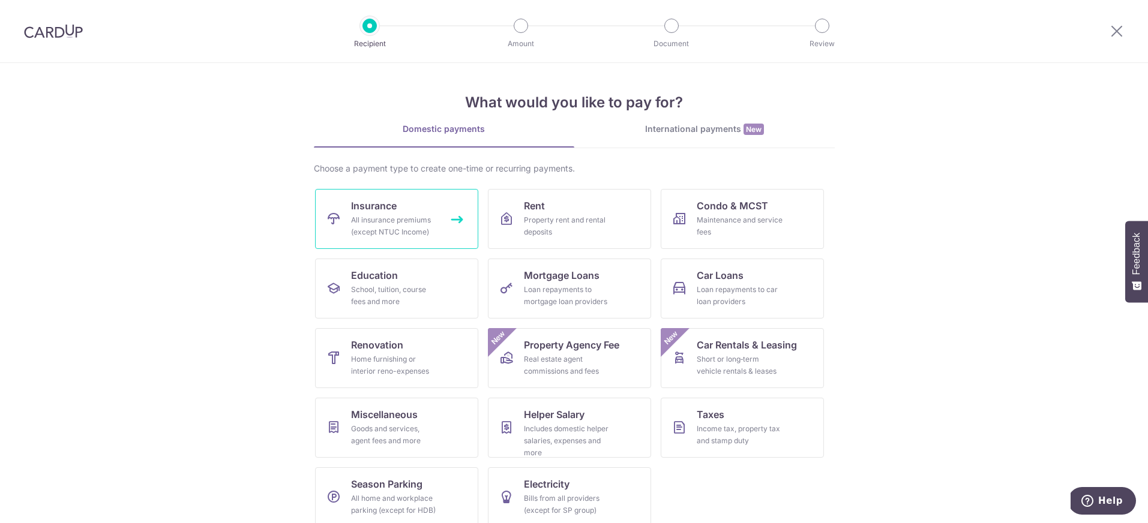
click at [354, 209] on span "Insurance" at bounding box center [374, 206] width 46 height 14
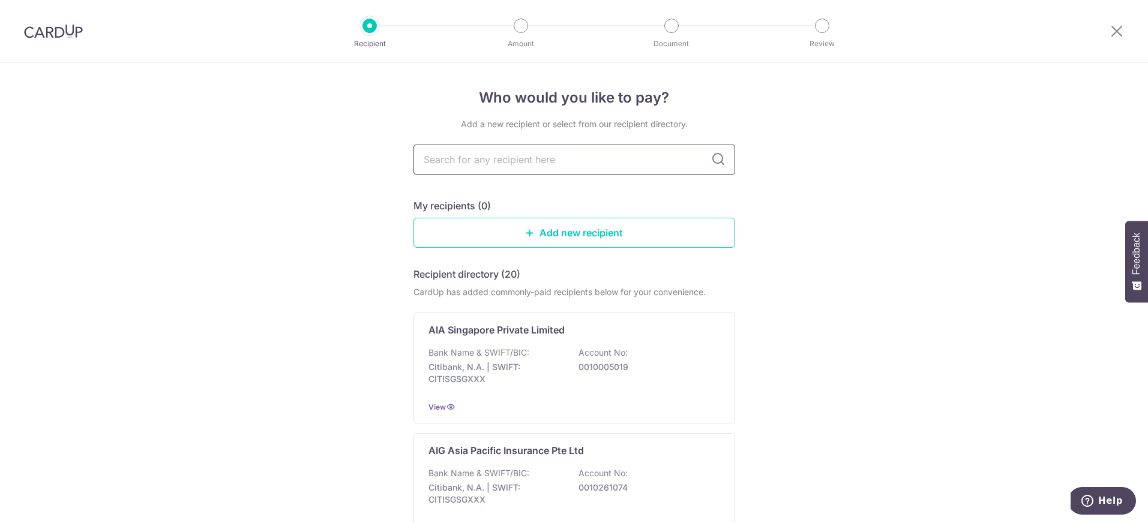
click at [483, 160] on input "text" at bounding box center [575, 160] width 322 height 30
type input "gre"
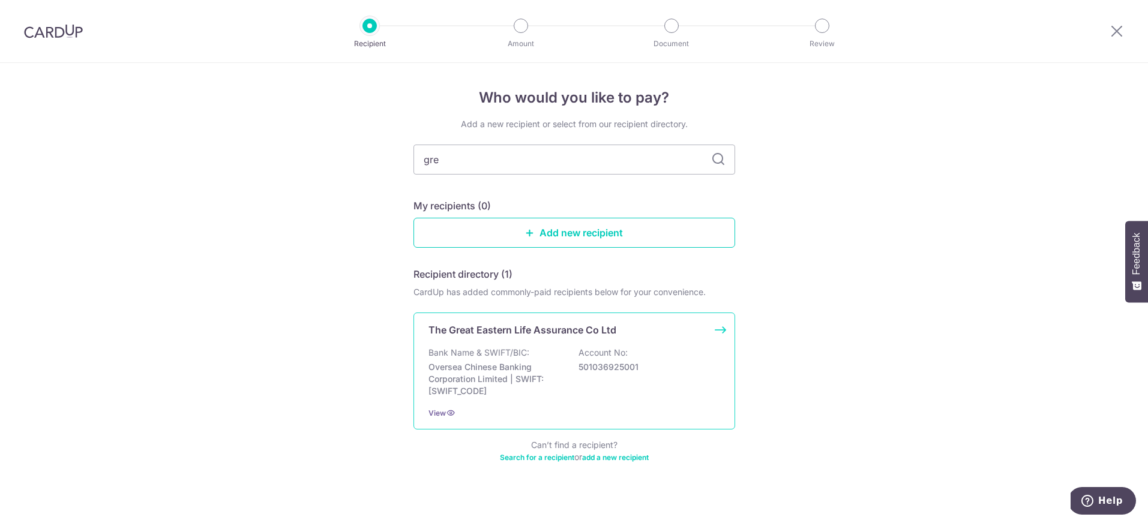
click at [524, 339] on div "The Great Eastern Life Assurance Co Ltd Bank Name & SWIFT/BIC: Oversea Chinese …" at bounding box center [575, 371] width 322 height 117
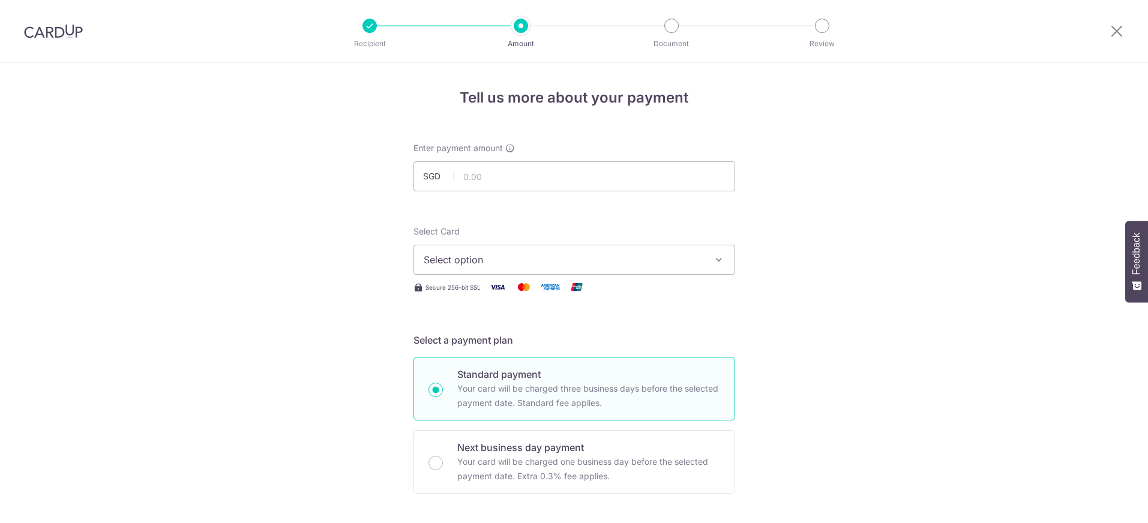
click at [616, 259] on span "Select option" at bounding box center [564, 260] width 280 height 14
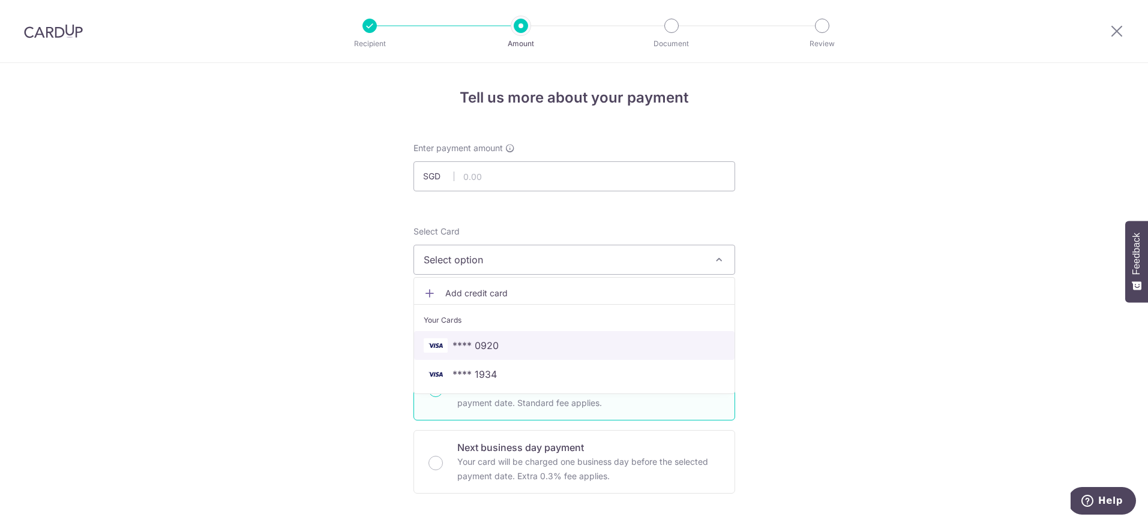
click at [504, 342] on span "**** 0920" at bounding box center [574, 346] width 301 height 14
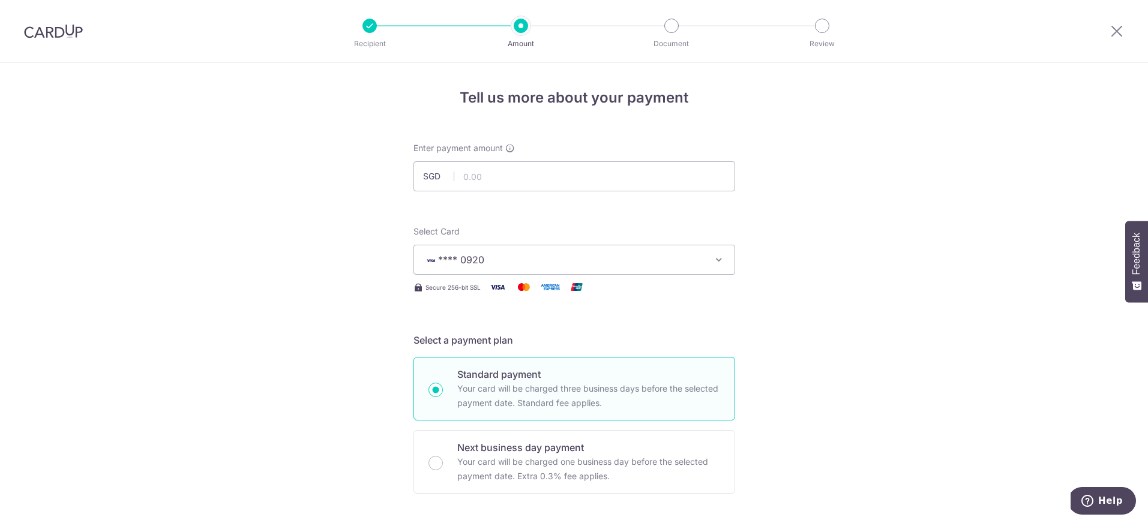
click at [474, 173] on input "text" at bounding box center [575, 176] width 322 height 30
click at [488, 176] on input "text" at bounding box center [575, 176] width 322 height 30
type input "2,521.77"
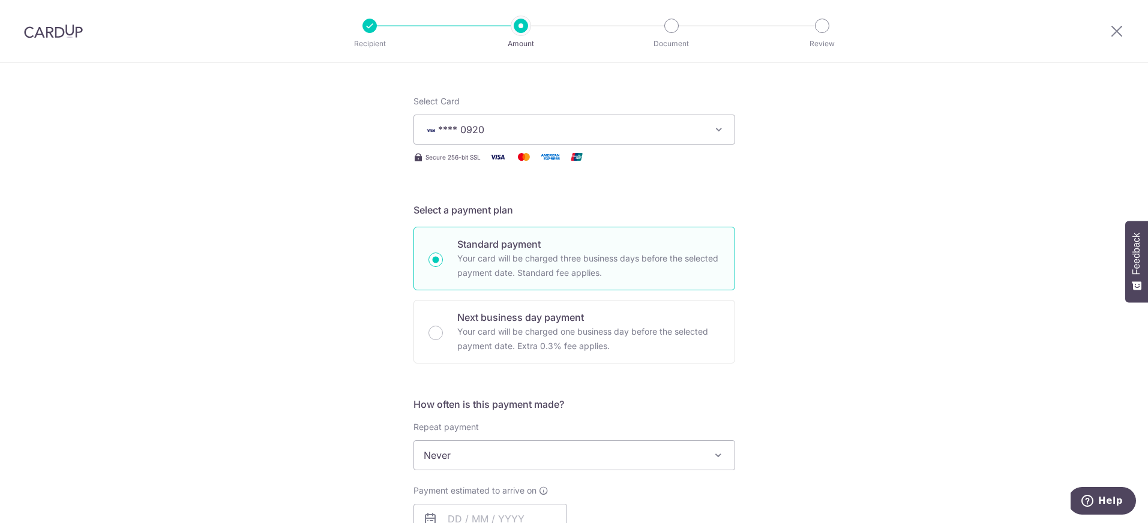
scroll to position [283, 0]
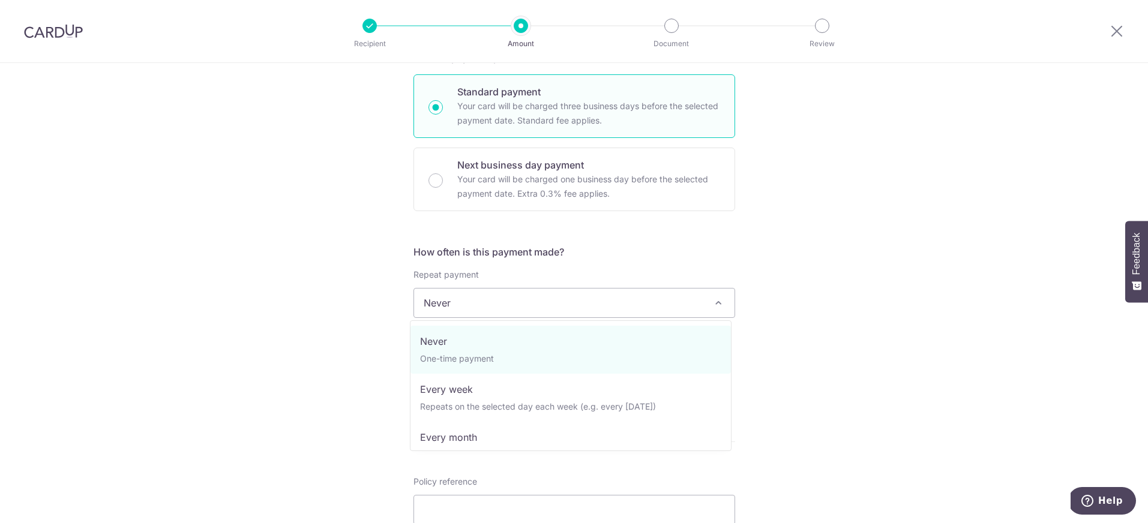
click at [628, 298] on span "Never" at bounding box center [574, 303] width 321 height 29
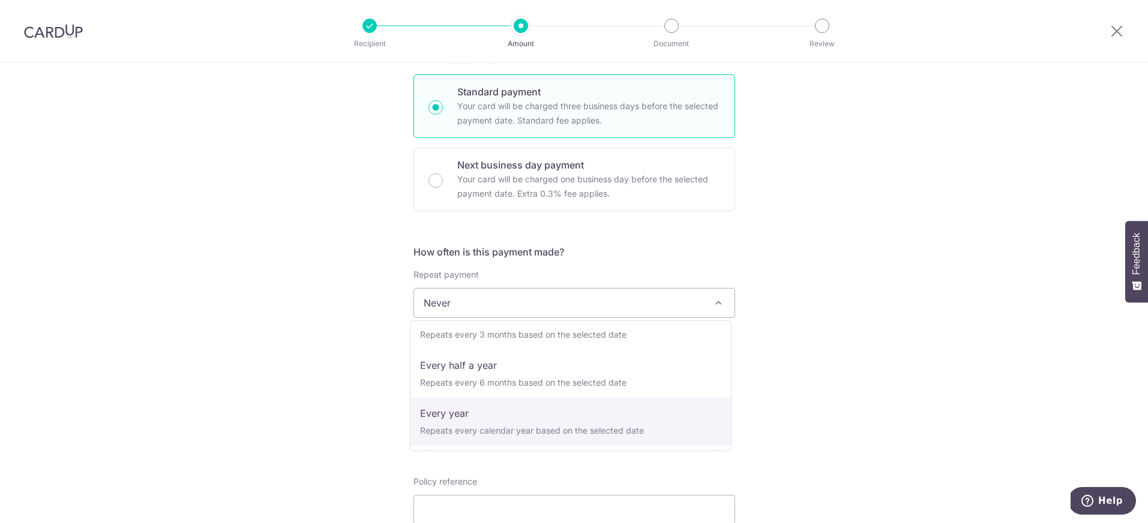
select select "6"
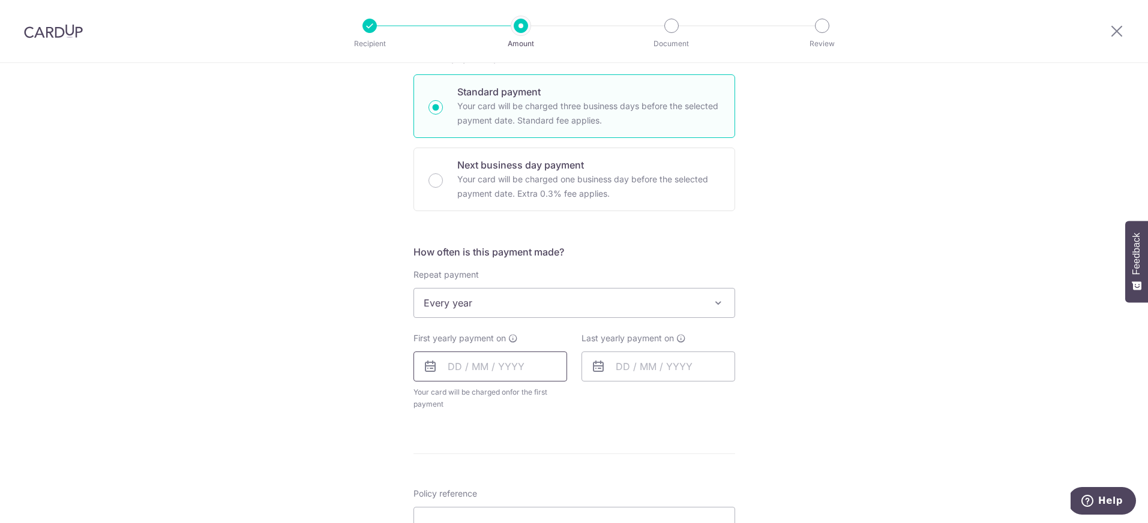
click at [458, 366] on input "text" at bounding box center [491, 367] width 154 height 30
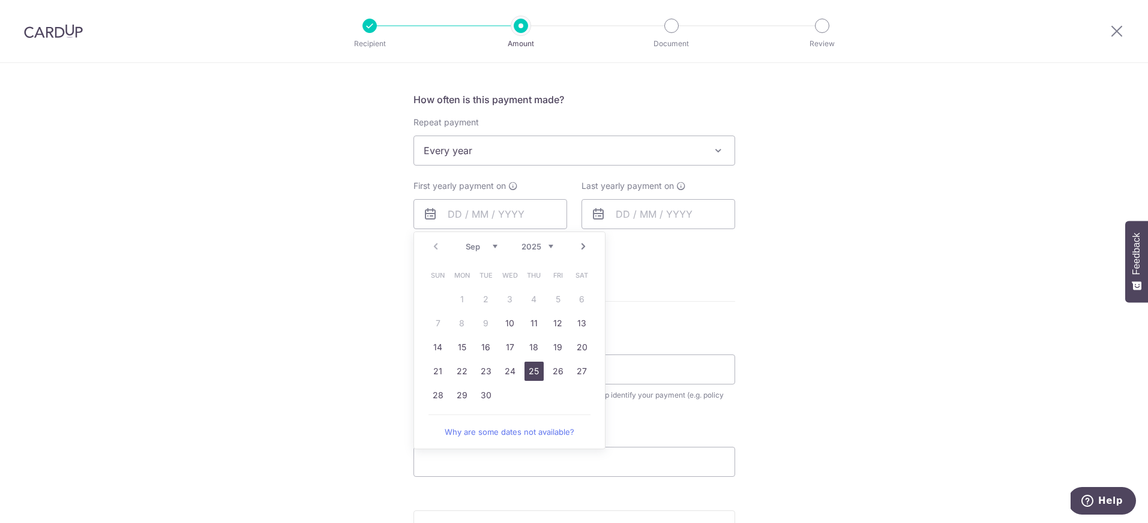
click at [531, 370] on link "25" at bounding box center [534, 371] width 19 height 19
type input "[DATE]"
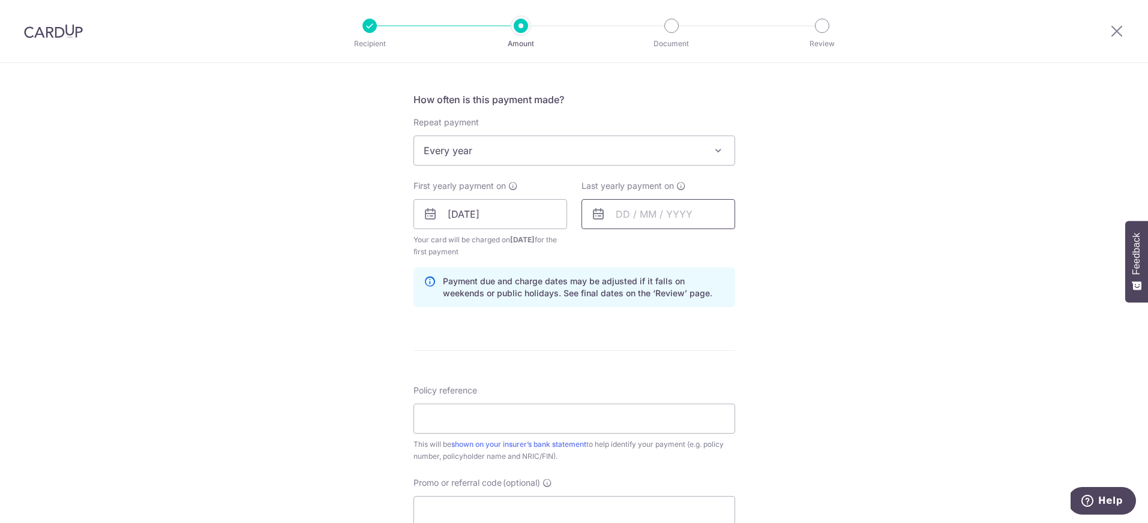
click at [624, 215] on input "text" at bounding box center [659, 214] width 154 height 30
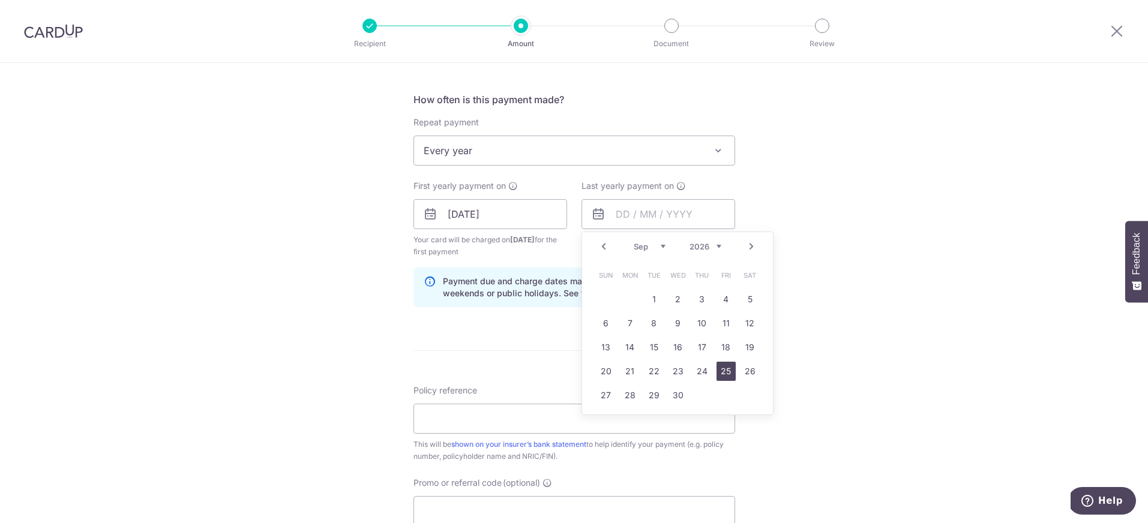
click at [725, 370] on link "25" at bounding box center [726, 371] width 19 height 19
type input "25/09/2026"
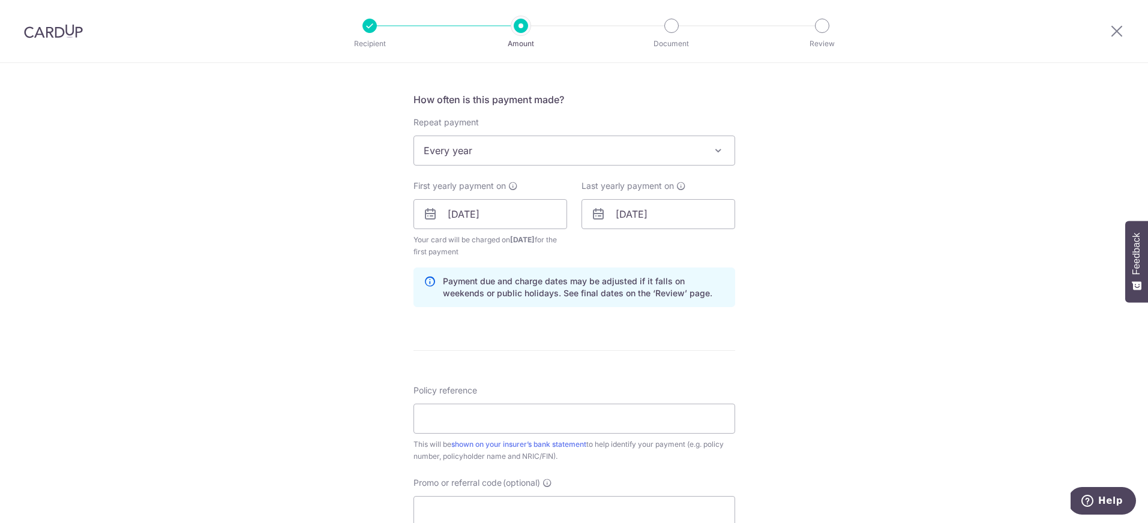
scroll to position [575, 0]
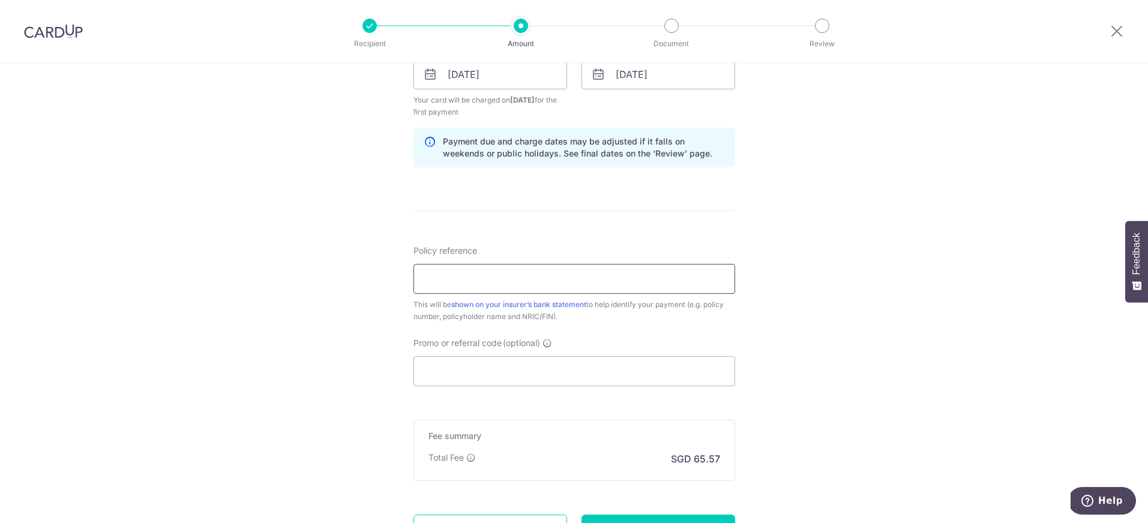
click at [435, 278] on input "Policy reference" at bounding box center [575, 279] width 322 height 30
paste input "0085476946"
type input "0085476946"
click at [210, 112] on div "Tell us more about your payment Enter payment amount SGD 2,521.77 2521.77 Selec…" at bounding box center [574, 61] width 1148 height 1147
click at [465, 366] on input "Promo or referral code (optional)" at bounding box center [575, 372] width 322 height 30
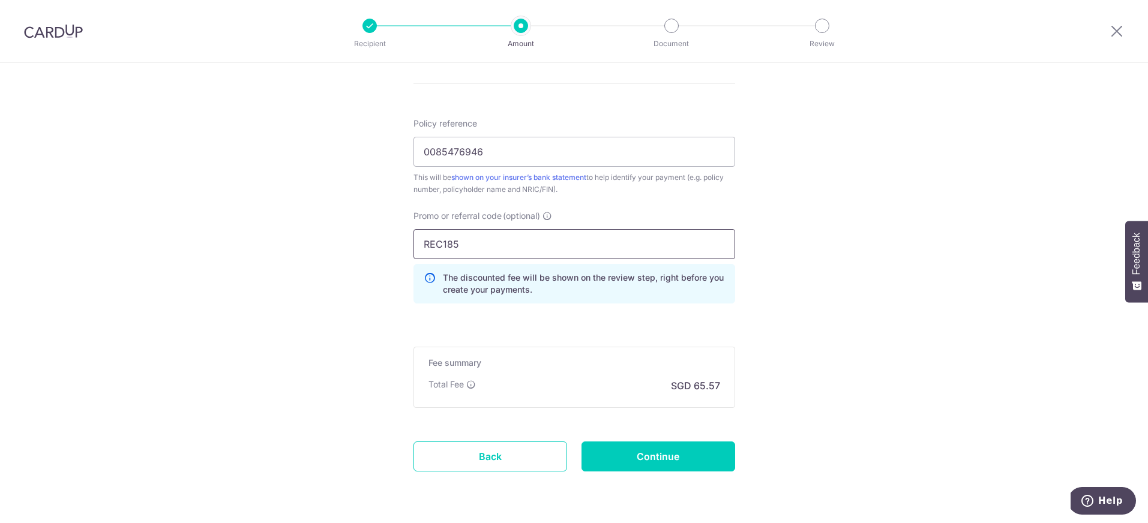
scroll to position [741, 0]
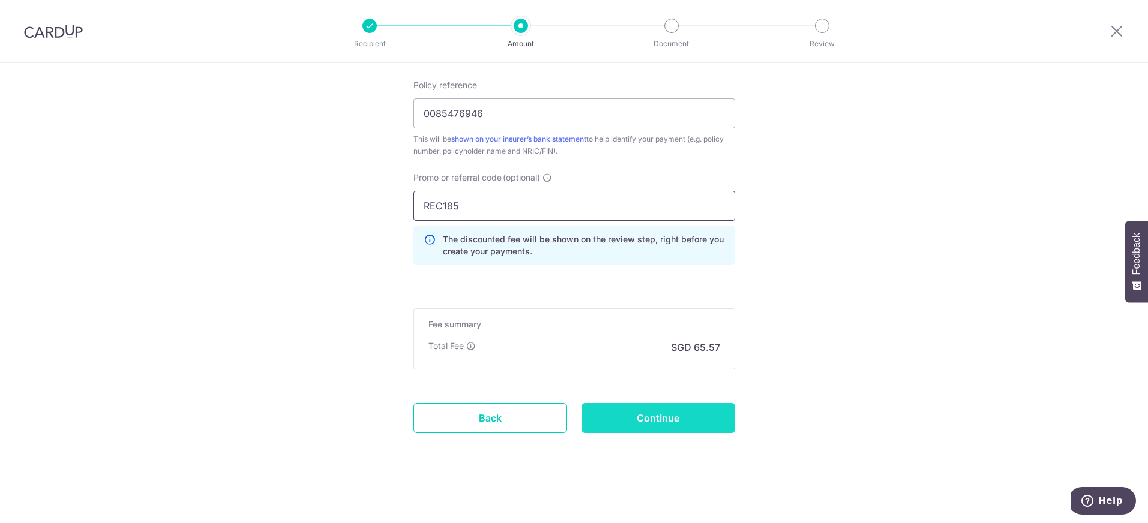
type input "REC185"
click at [658, 419] on input "Continue" at bounding box center [659, 418] width 154 height 30
type input "Create Schedule"
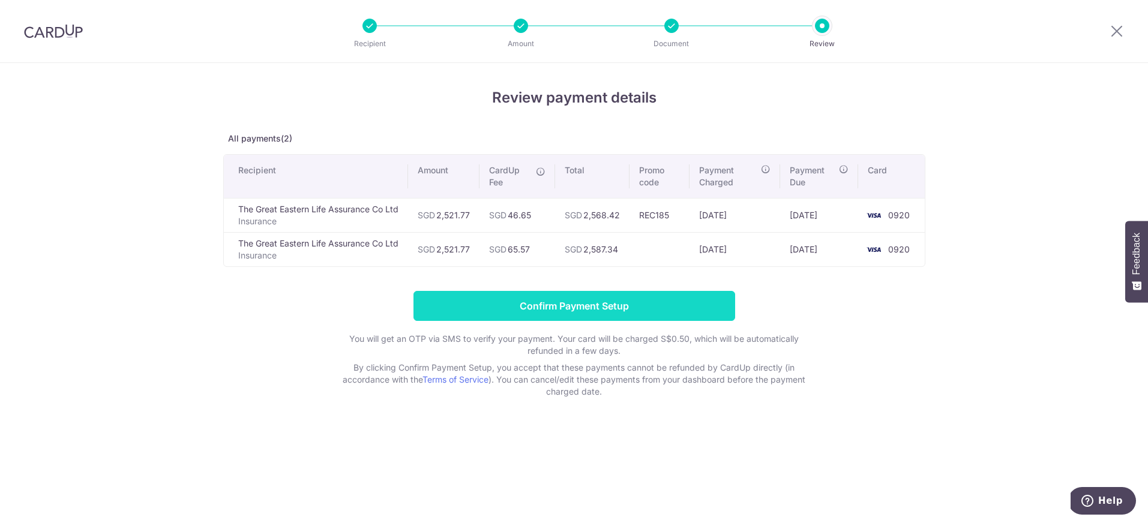
click at [590, 307] on input "Confirm Payment Setup" at bounding box center [575, 306] width 322 height 30
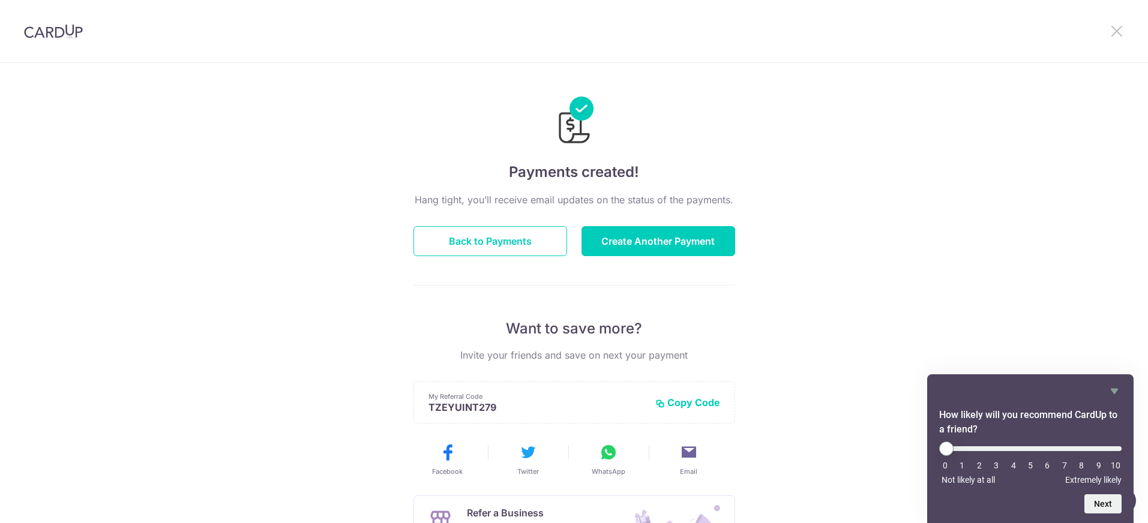
click at [1118, 30] on icon at bounding box center [1117, 30] width 14 height 15
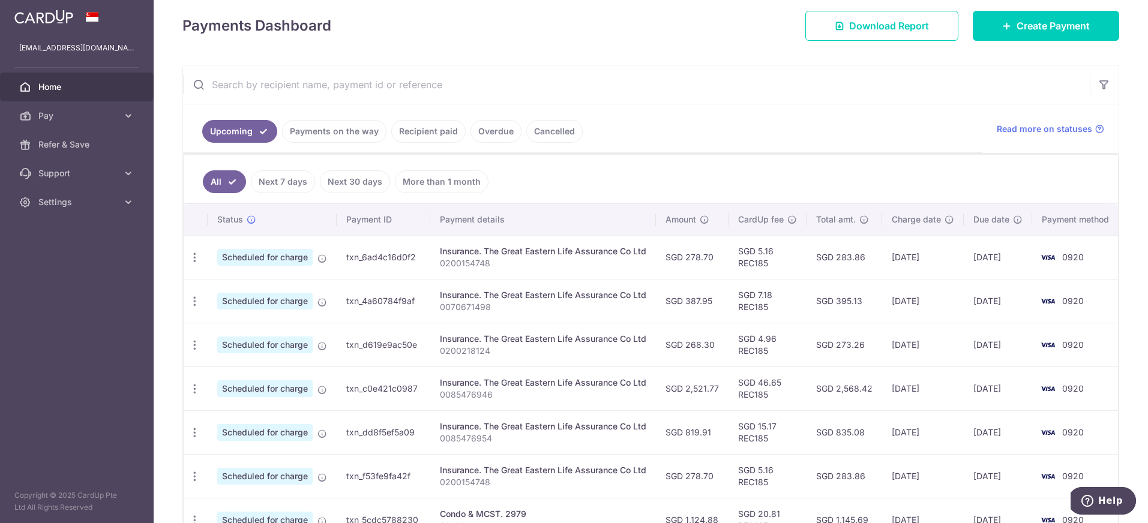
scroll to position [307, 0]
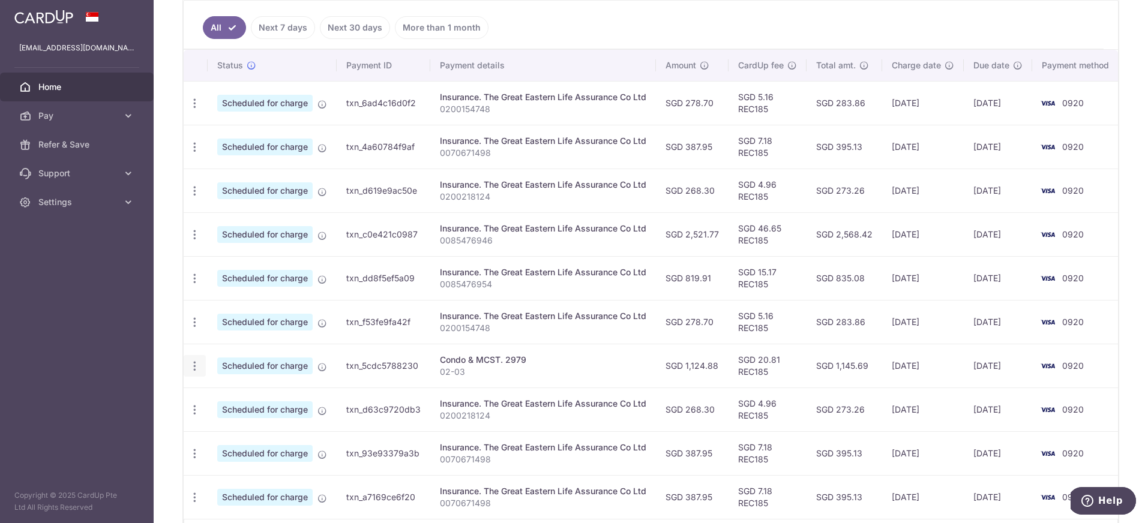
click at [191, 367] on icon "button" at bounding box center [194, 366] width 13 height 13
click at [600, 336] on td "Insurance. The Great Eastern Life Assurance Co Ltd 0200154748" at bounding box center [543, 322] width 226 height 44
